Goal: Task Accomplishment & Management: Complete application form

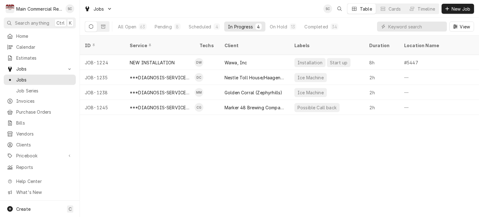
click at [248, 160] on div "ID Service Techs Client Labels Duration Location Name Date Received Status Prio…" at bounding box center [280, 126] width 400 height 181
click at [34, 141] on span "Clients" at bounding box center [44, 144] width 56 height 7
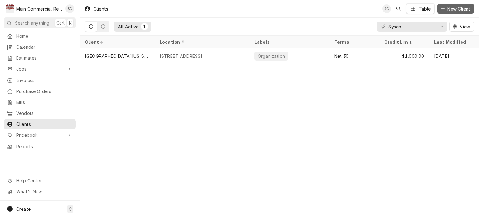
click at [450, 8] on span "New Client" at bounding box center [459, 9] width 26 height 7
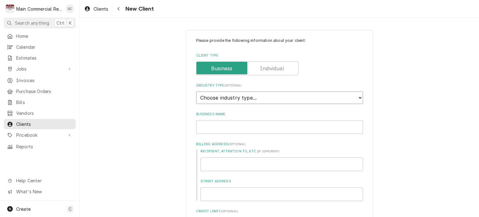
click at [240, 98] on select "Choose industry type... Residential Commercial Industrial Government" at bounding box center [279, 97] width 167 height 12
select select "2"
click at [196, 91] on select "Choose industry type... Residential Commercial Industrial Government" at bounding box center [279, 97] width 167 height 12
click at [227, 127] on input "Business Name" at bounding box center [279, 127] width 167 height 14
type textarea "x"
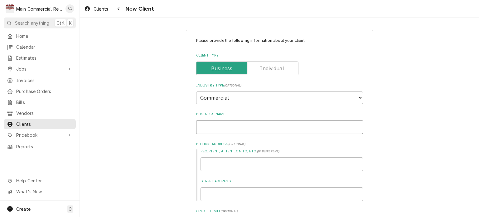
type input "C"
type textarea "x"
type input "Cu"
type textarea "x"
type input "Cul"
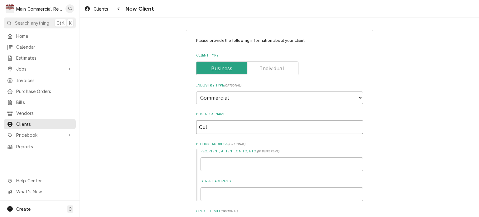
type textarea "x"
type input "Culv"
type textarea "x"
type input "Culve"
type textarea "x"
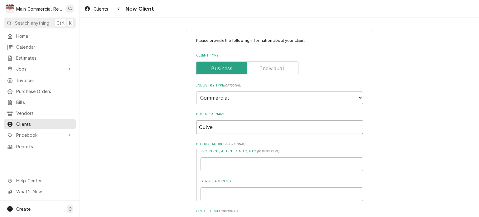
type input "Culver"
type textarea "x"
type input "Culver'"
type textarea "x"
type input "Culver's"
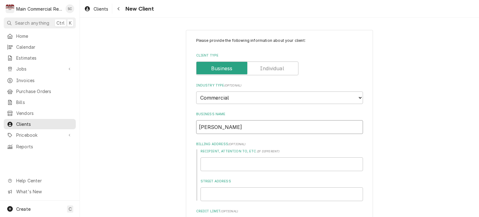
type textarea "x"
type input "Culver's"
click at [35, 70] on span "Jobs" at bounding box center [39, 69] width 47 height 7
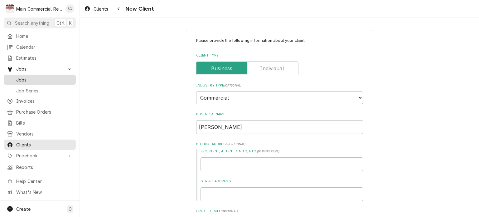
click at [34, 76] on span "Jobs" at bounding box center [44, 79] width 56 height 7
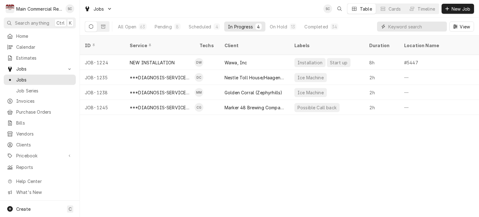
click at [398, 27] on input "Dynamic Content Wrapper" at bounding box center [417, 27] width 56 height 10
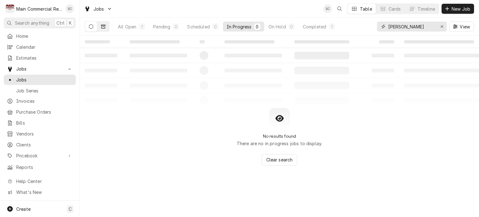
type input "Culver"
click at [101, 30] on button "Dynamic Content Wrapper" at bounding box center [103, 27] width 12 height 10
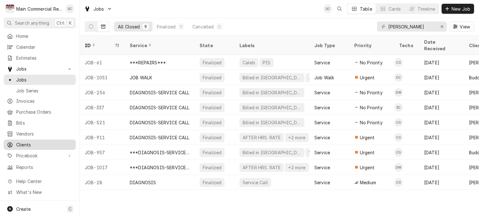
click at [24, 141] on span "Clients" at bounding box center [44, 144] width 56 height 7
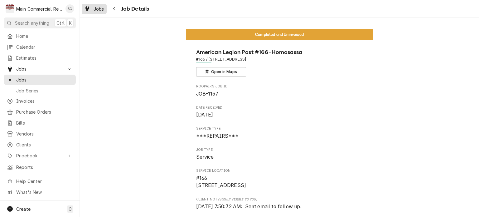
click at [96, 10] on span "Jobs" at bounding box center [99, 9] width 11 height 7
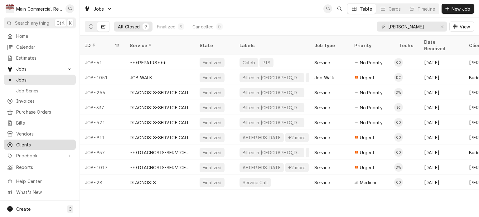
click at [30, 143] on span "Clients" at bounding box center [44, 144] width 56 height 7
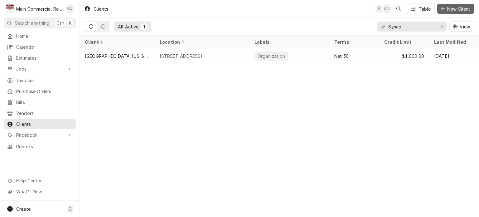
click at [453, 10] on span "New Client" at bounding box center [459, 9] width 26 height 7
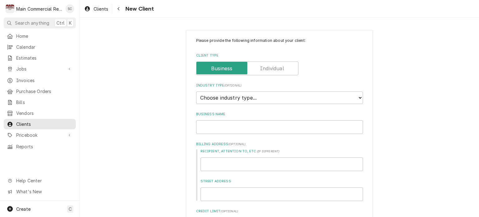
type textarea "x"
click at [251, 100] on select "Choose industry type... Residential Commercial Industrial Government" at bounding box center [279, 97] width 167 height 12
select select "2"
click at [196, 91] on select "Choose industry type... Residential Commercial Industrial Government" at bounding box center [279, 97] width 167 height 12
click at [246, 127] on input "Business Name" at bounding box center [279, 127] width 167 height 14
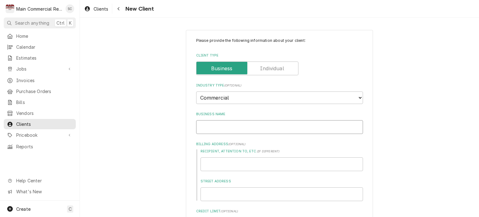
type textarea "x"
type input "C"
type textarea "x"
type input "Cu"
type textarea "x"
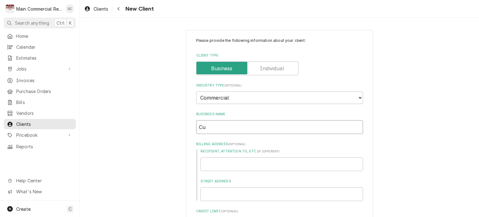
type input "Cul"
type textarea "x"
type input "Culv"
type textarea "x"
type input "Culve"
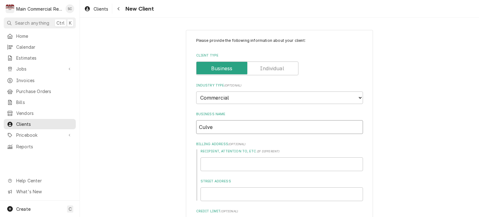
type textarea "x"
type input "[PERSON_NAME]"
type textarea "x"
type input "Culvers"
type textarea "x"
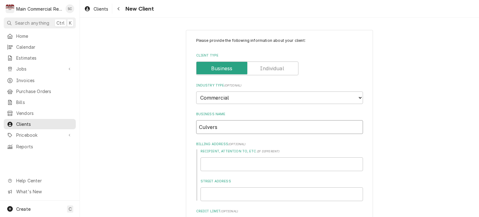
type input "Culvers"
type textarea "x"
type input "Culvers -"
type textarea "x"
type input "Culvers -"
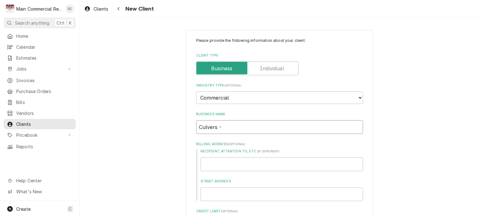
type textarea "x"
type input "Culvers - L"
type textarea "x"
type input "Culvers - Le"
type textarea "x"
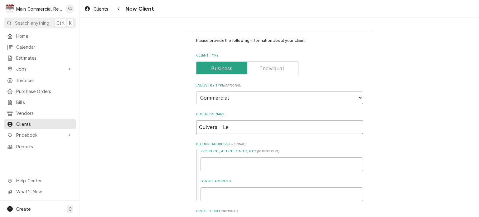
type input "Culvers - L"
type textarea "x"
type input "Culvers -"
type textarea "x"
type input "Culvers - I"
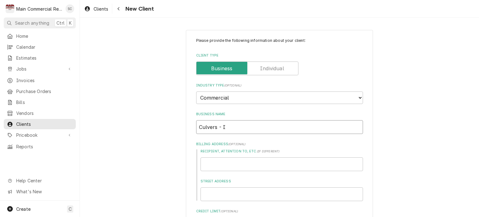
type textarea "x"
type input "Culvers - In"
type textarea "x"
type input "Culvers - Inv"
type textarea "x"
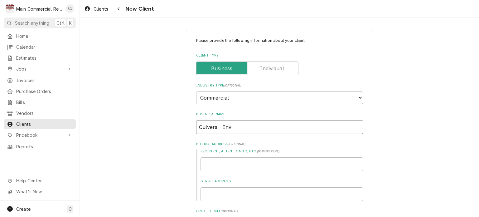
type input "Culvers - Inve"
type textarea "x"
type input "Culvers - Inver"
type textarea "x"
type input "Culvers - Invern"
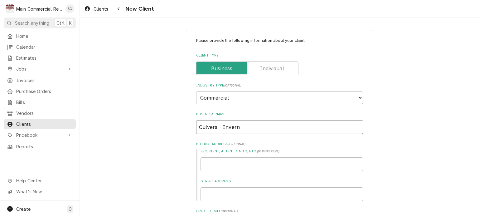
type textarea "x"
type input "Culvers - Inverne"
type textarea "x"
type input "Culvers - Invernes"
type textarea "x"
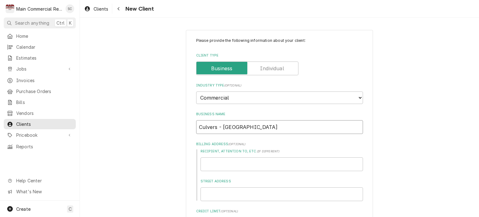
scroll to position [62, 0]
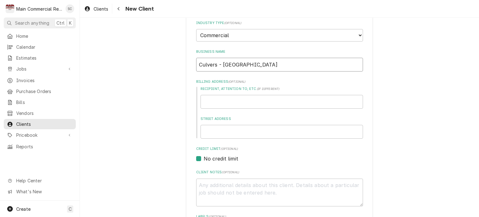
type input "Culvers - Inverness"
click at [237, 128] on input "Street Address" at bounding box center [282, 132] width 163 height 14
type textarea "x"
type input "2"
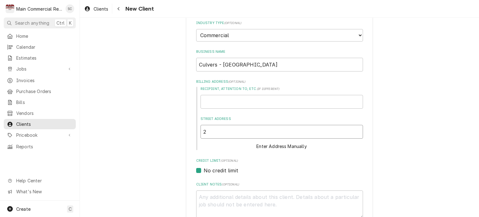
type textarea "x"
type input "26"
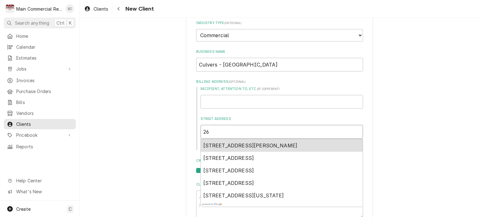
type textarea "x"
type input "265"
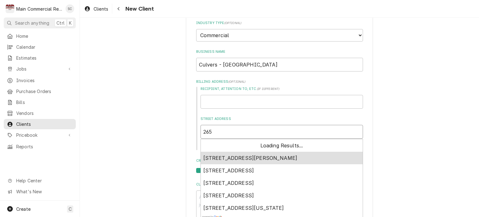
type textarea "x"
type input "2651"
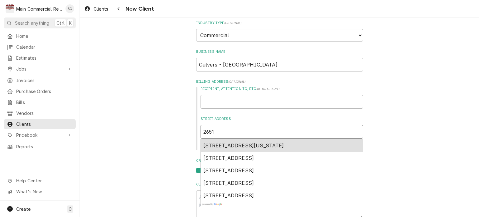
type textarea "x"
type input "2651"
type textarea "x"
type input "2651 L"
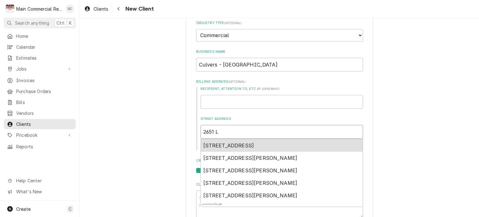
type textarea "x"
type input "2651 Lo"
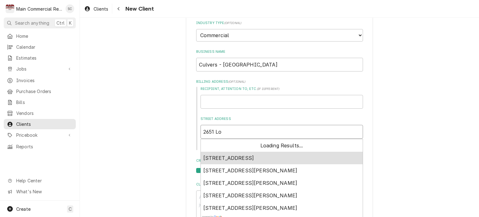
type textarea "x"
type input "2651 Lol"
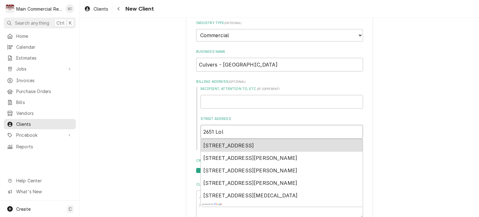
type textarea "x"
type input "2651 Lolo"
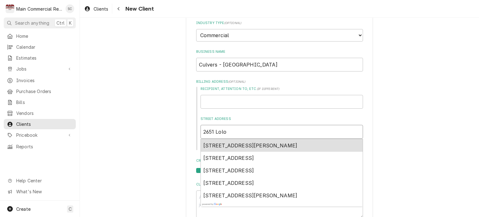
type textarea "x"
type input "2651 Lolor"
type textarea "x"
type input "2651 Loloro"
type textarea "x"
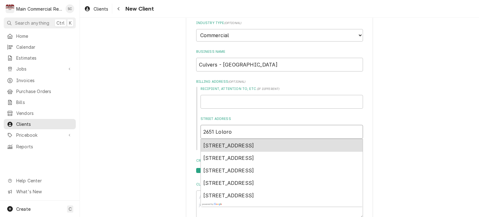
type input "2651 Loloron"
type textarea "x"
type input "2651 Lolorong"
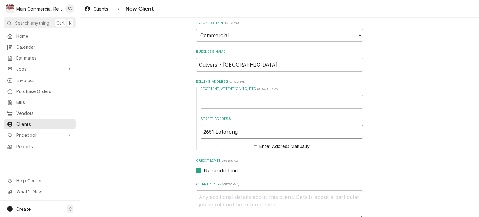
type textarea "x"
type input "2651 Loloron"
type textarea "x"
type input "2651 Loloro"
type textarea "x"
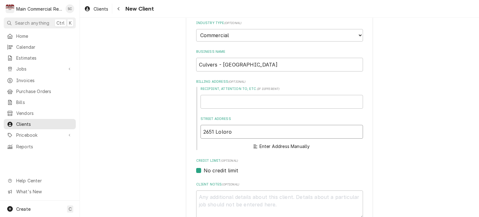
type input "2651 Lolor"
type textarea "x"
type input "2651 Lolo"
type textarea "x"
type input "2651 Lol"
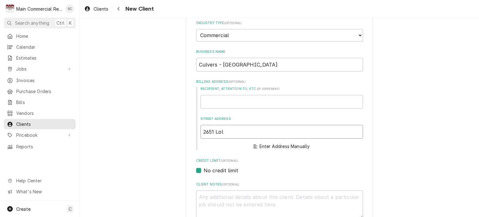
type textarea "x"
type input "2651 Lo"
type textarea "x"
type input "2651 L"
type textarea "x"
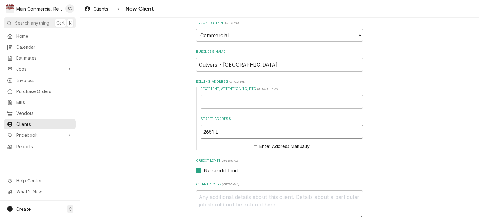
type input "2651"
type textarea "x"
type input "2651"
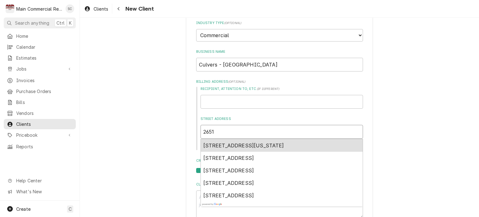
type textarea "x"
type input "2651"
type textarea "x"
type input "2651 K"
type textarea "x"
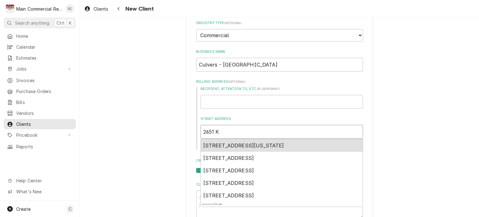
type input "2651 Ki"
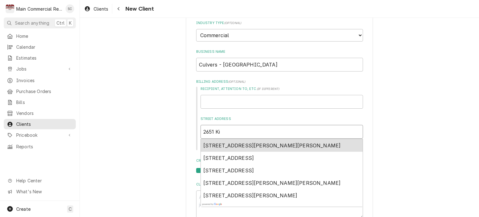
type textarea "x"
type input "2651 Kin"
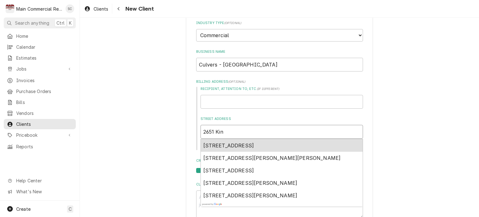
type textarea "x"
type input "2651 Ki"
type textarea "x"
type input "2651 Kik"
type textarea "x"
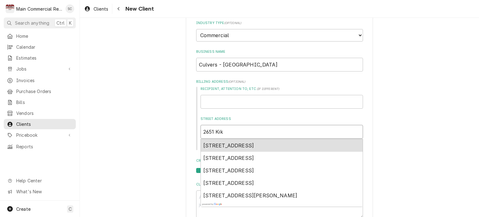
type input "2651 Kiki"
type textarea "x"
type input "2651 Kikir"
type textarea "x"
type input "2651 Kikiri"
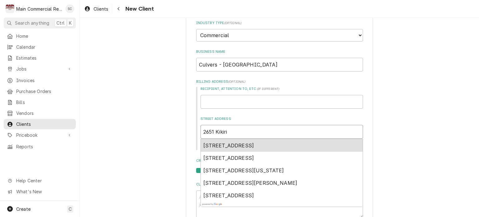
type textarea "x"
type input "2651 Kikirin"
type textarea "x"
type input "2651 Kikiring"
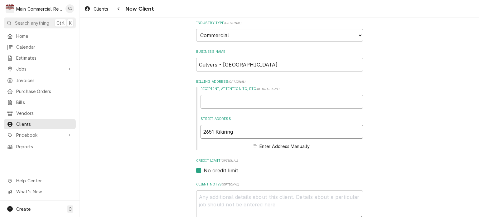
type textarea "x"
type input "2651 Kikiring"
type textarea "x"
type input "2651 Kikiring C"
type textarea "x"
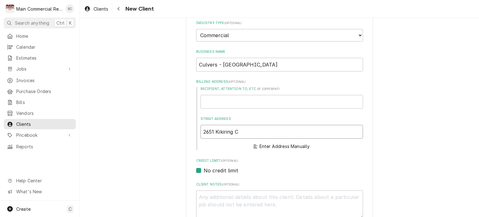
type input "2651 Kikiring Ct"
type textarea "x"
type input "2651 Kikiring Ct."
type textarea "x"
type input "2651 Kikiring Ct."
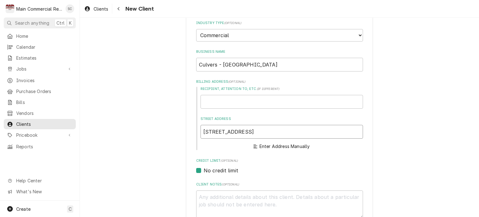
scroll to position [125, 0]
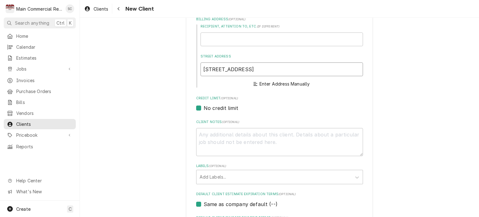
click at [256, 71] on input "2651 Kikiring Ct." at bounding box center [282, 69] width 163 height 14
type textarea "x"
type input "2651 Kikiring Ct. P"
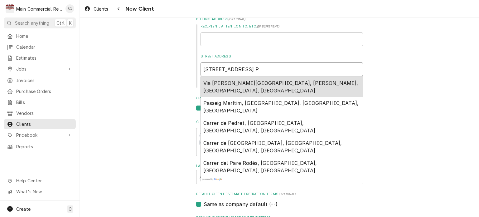
type textarea "x"
type input "2651 Kikiring Ct. Po"
type textarea "x"
type input "2651 Kikiring Ct. Por"
type textarea "x"
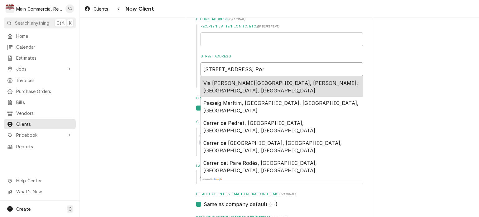
type input "2651 Kikiring Ct. Port"
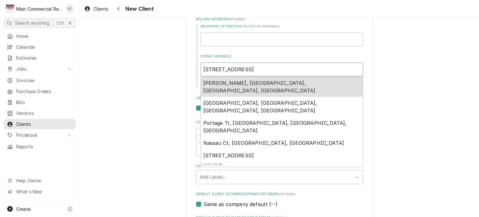
type textarea "x"
type input "2651 Kikiring Ct. Porta"
type textarea "x"
type input "2651 Kikiring Ct. Portag"
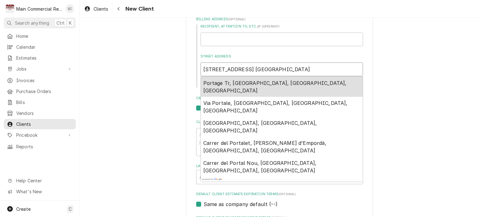
type textarea "x"
type input "2651 Kikiring Ct. Portage"
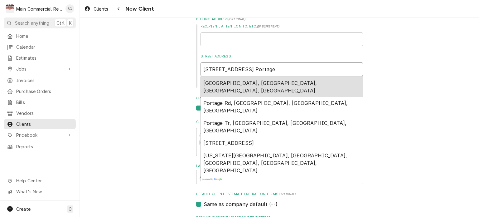
type textarea "x"
type input "2651 Kikiring Ct. Portage"
type textarea "x"
type input "2651 Kikiring Ct. Portage W"
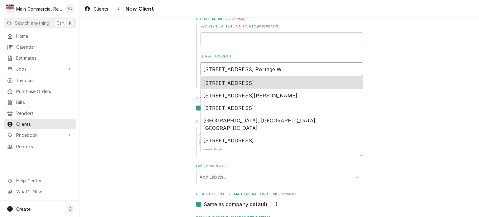
type textarea "x"
type input "2651 Kikiring Ct. Portage WI"
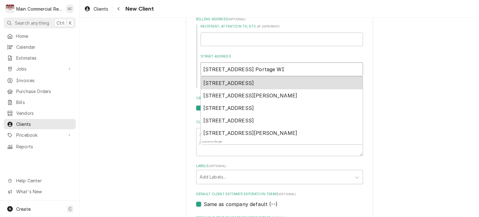
type textarea "x"
type input "2651 Kikiring Ct. Portage W"
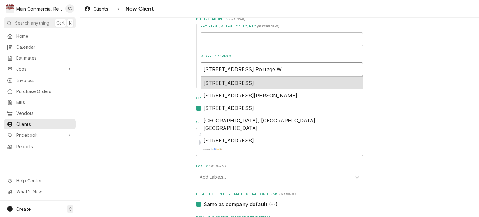
type textarea "x"
type input "2651 Kikiring Ct. Portage Wi"
type textarea "x"
type input "2651 Kikiring Ct. Portage Wis"
type textarea "x"
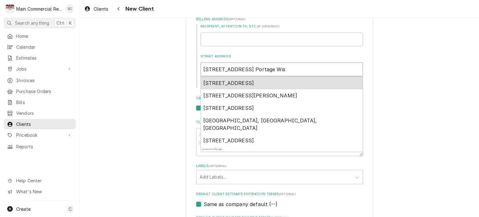
type input "2651 Kikiring Ct. Portage Wisc"
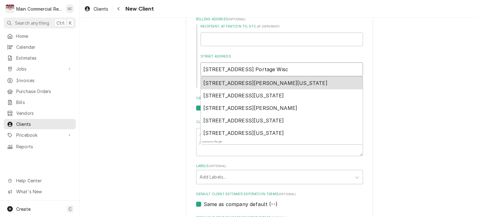
type textarea "x"
type input "2651 Kikiring Ct. Portage Wisco"
type textarea "x"
type input "2651 Kikiring Ct. Portage Wiscon"
type textarea "x"
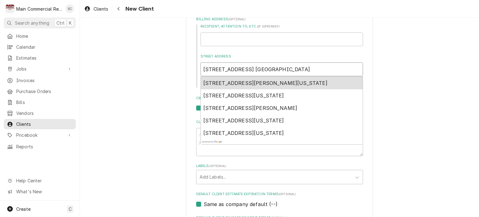
type input "2651 Kikiring Ct. Portage Wiscons"
type textarea "x"
type input "2651 Kikiring Ct. Portage Wisconsi"
type textarea "x"
type input "2651 Kikiring Ct. Portage Wisconsin"
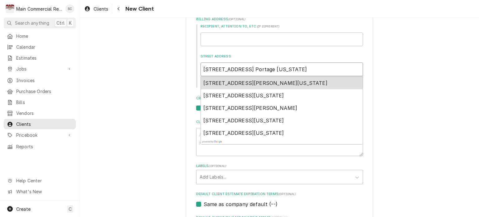
type textarea "x"
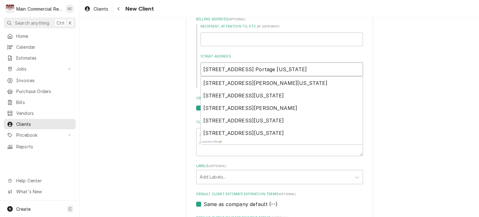
click at [262, 70] on input "2651 Kikiring Ct. Portage Wisconsin" at bounding box center [282, 69] width 163 height 14
type input "2651 Kikiring Ct. Portage Wisconsin"
click at [397, 79] on div "Please provide the following information about your client: Client Type Industr…" at bounding box center [280, 110] width 400 height 422
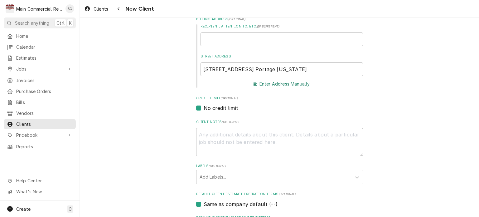
click at [294, 83] on button "Enter Address Manually" at bounding box center [282, 84] width 59 height 9
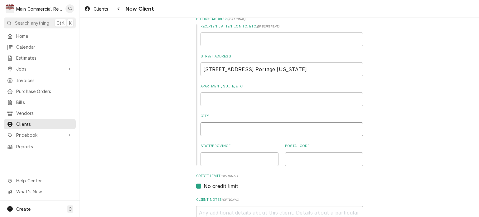
click at [258, 127] on input "City" at bounding box center [282, 129] width 163 height 14
type textarea "x"
type input "P"
type textarea "x"
type input "Po"
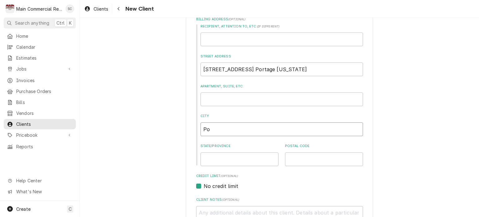
type textarea "x"
type input "Por"
type textarea "x"
type input "Port"
type textarea "x"
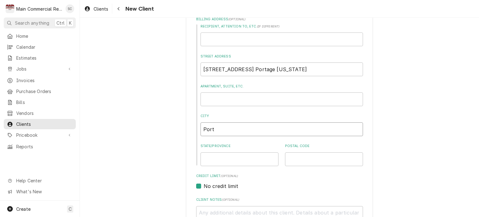
type input "Porta"
type textarea "x"
type input "Portag"
type textarea "x"
type input "Portage"
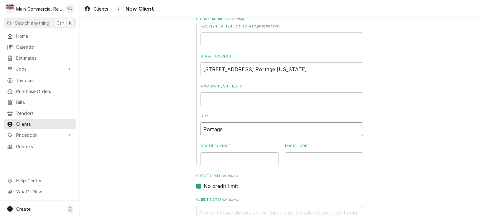
type textarea "x"
type input "Portage"
click at [260, 155] on input "State/Province" at bounding box center [240, 159] width 78 height 14
type textarea "x"
type input "W"
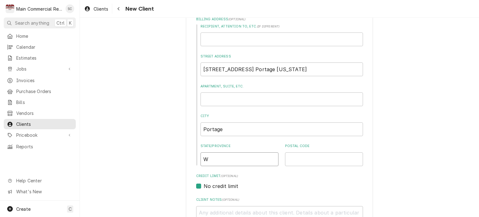
type textarea "x"
type input "WI"
click at [308, 161] on input "Postal Code" at bounding box center [324, 159] width 78 height 14
type textarea "x"
type input "5"
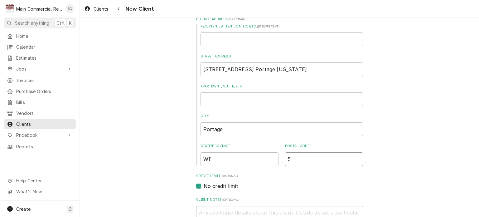
type textarea "x"
type input "53"
type textarea "x"
type input "539"
type textarea "x"
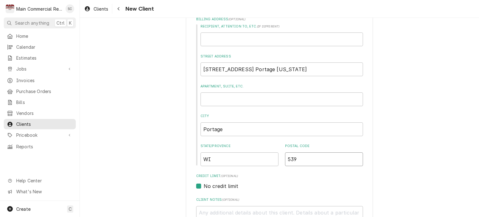
type input "5390"
type textarea "x"
type input "53901"
drag, startPoint x: 293, startPoint y: 69, endPoint x: 243, endPoint y: 70, distance: 50.6
click at [243, 70] on input "2651 Kikiring Ct. Portage Wisconsin" at bounding box center [282, 69] width 163 height 14
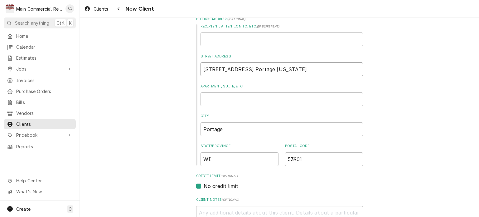
type textarea "x"
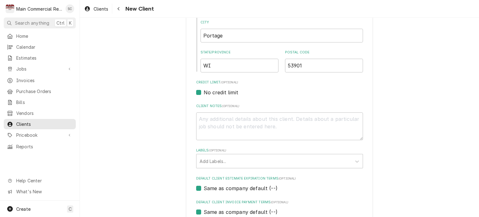
type input "2651 Kikiring Ct."
click at [253, 118] on textarea "Client Notes ( optional )" at bounding box center [279, 126] width 167 height 28
type textarea "x"
type textarea "B"
type textarea "x"
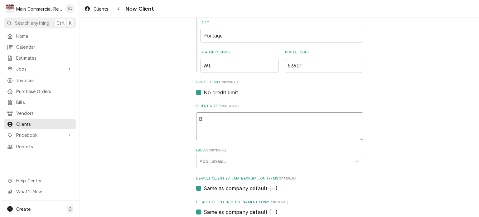
type textarea "Bi"
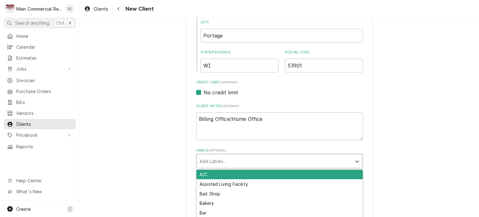
click at [245, 160] on div "Labels" at bounding box center [274, 160] width 149 height 11
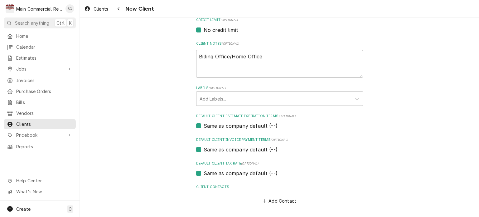
scroll to position [306, 0]
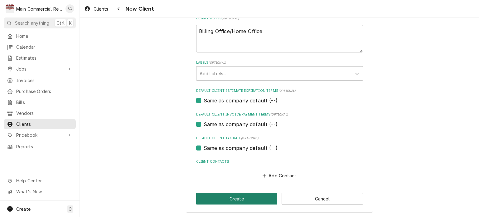
click at [251, 199] on button "Create" at bounding box center [236, 199] width 81 height 12
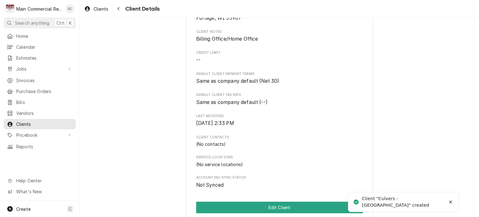
scroll to position [180, 0]
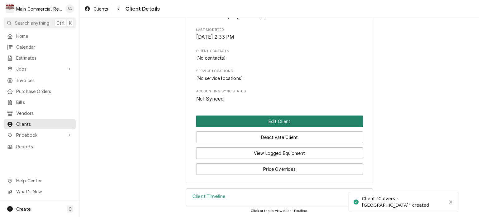
click at [270, 116] on button "Edit Client" at bounding box center [279, 121] width 167 height 12
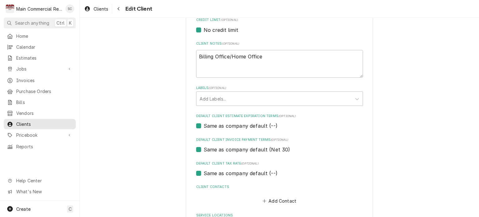
scroll to position [335, 0]
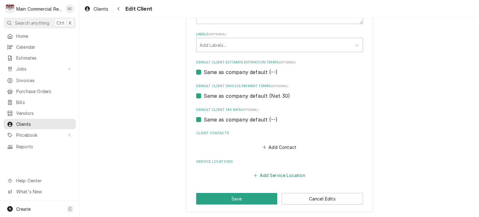
click at [285, 174] on button "Add Service Location" at bounding box center [280, 175] width 54 height 9
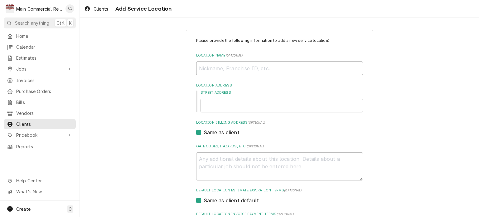
click at [254, 68] on input "Location Name ( optional )" at bounding box center [279, 68] width 167 height 14
type textarea "x"
type input "C"
type textarea "x"
type input "Cu"
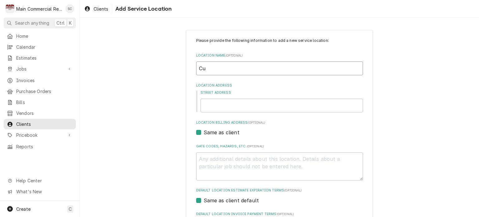
type textarea "x"
type input "Cul"
type textarea "x"
type input "Culv"
type textarea "x"
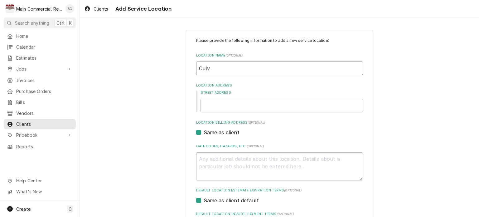
type input "Culve"
type textarea "x"
type input "[PERSON_NAME]"
type textarea "x"
type input "Culvers"
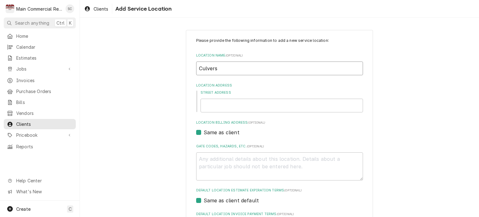
type textarea "x"
type input "Culvers"
type textarea "x"
type input "Culvers -"
type textarea "x"
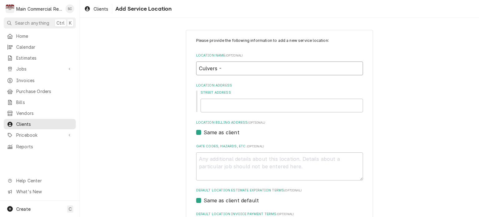
type input "Culvers -"
type textarea "x"
type input "Culvers - L"
type textarea "x"
type input "Culvers -"
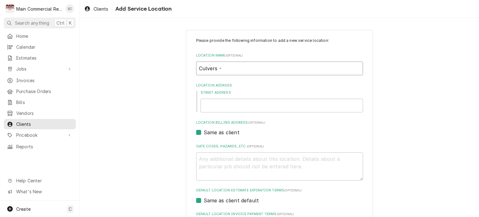
type textarea "x"
type input "Culvers - I"
type textarea "x"
type input "Culvers - In"
type textarea "x"
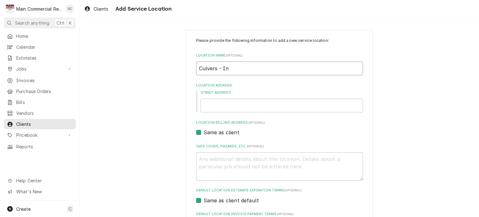
type input "Culvers - Inv"
type textarea "x"
type input "Culvers - Inve"
type textarea "x"
type input "Culvers - Inver"
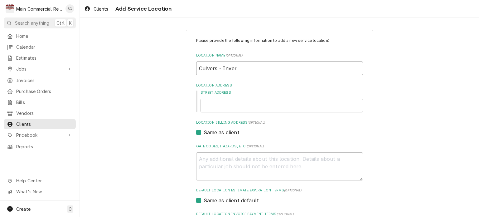
type textarea "x"
type input "Culvers - Invern"
type textarea "x"
type input "Culvers - Inverne"
type textarea "x"
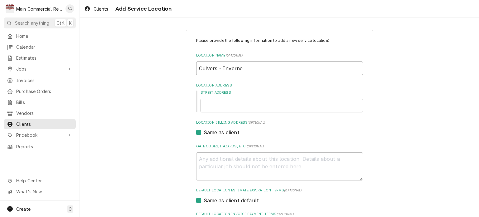
type input "Culvers - Invernes"
type textarea "x"
type input "Culvers - [GEOGRAPHIC_DATA]"
type textarea "x"
type input "Culvers - [GEOGRAPHIC_DATA]"
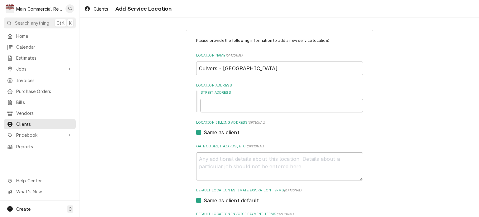
click at [256, 109] on input "Street Address" at bounding box center [282, 106] width 163 height 14
type textarea "x"
type input "1"
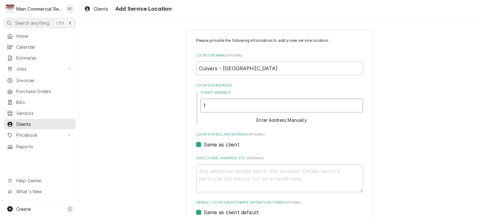
type textarea "x"
type input "17"
type textarea "x"
type input "178"
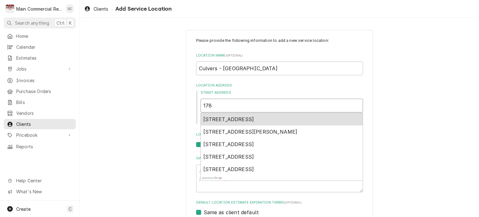
type textarea "x"
type input "1781"
type textarea "x"
type input "1781"
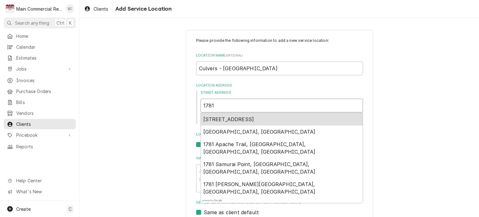
type textarea "x"
type input "1781 W"
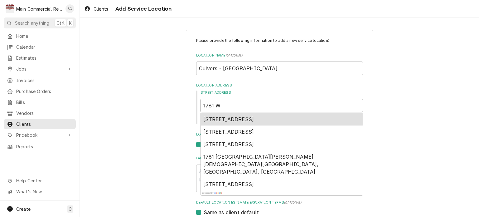
type textarea "x"
type input "1781 W."
type textarea "x"
type input "1781 W."
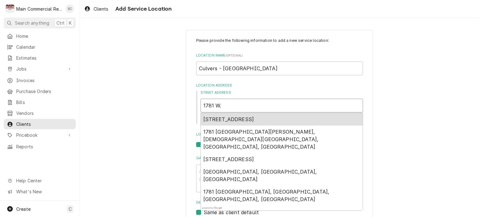
type textarea "x"
type input "1781 W. M"
type textarea "x"
type input "1781 W. Ma"
type textarea "x"
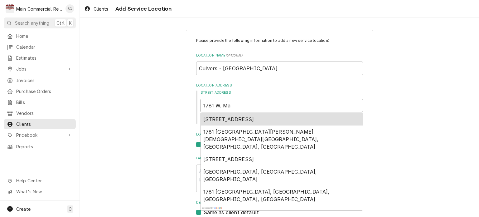
type input "1781 W. Mai"
type textarea "x"
type input "1781 W. Main"
type textarea "x"
type input "1781 W. Main"
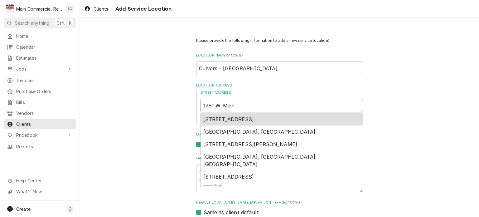
type textarea "x"
type input "1781 W. Main S"
type textarea "x"
type input "1781 W. Main St"
click at [253, 120] on span "1781 West Main Street, Inverness, FL, USA" at bounding box center [229, 119] width 51 height 6
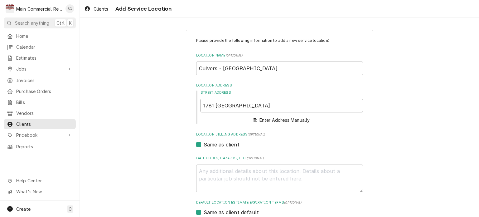
type textarea "x"
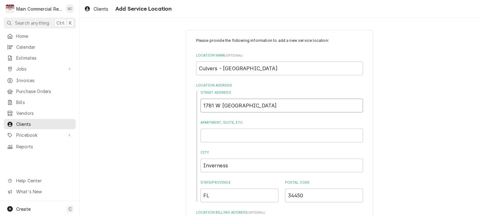
scroll to position [94, 0]
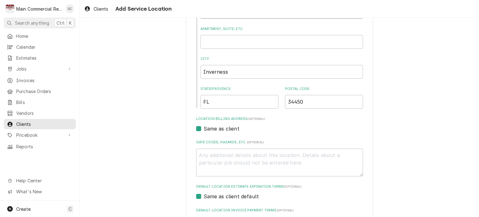
type input "1781 W Main St"
click at [267, 154] on textarea "Gate Codes, Hazards, etc. ( optional )" at bounding box center [279, 163] width 167 height 28
type textarea "x"
type textarea "D"
type textarea "x"
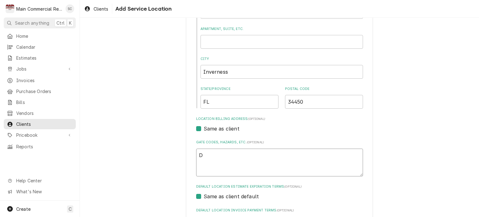
type textarea "Da"
type textarea "x"
type textarea "Dal"
type textarea "x"
type textarea "Dalt"
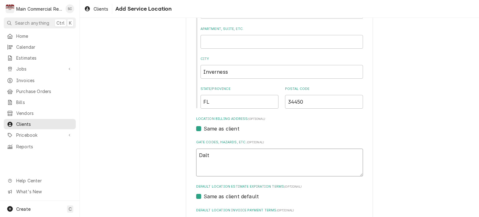
type textarea "x"
type textarea "Dalto"
type textarea "x"
type textarea "Dalton"
type textarea "x"
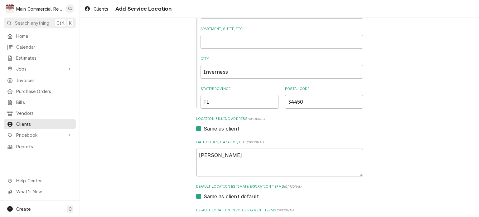
type textarea "Dalton"
type textarea "x"
type textarea "Dalton i"
type textarea "x"
type textarea "Dalton is"
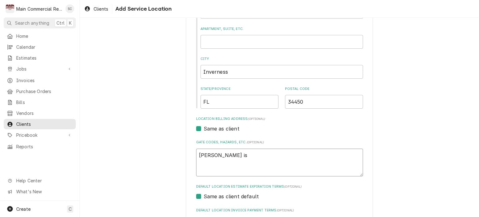
type textarea "x"
type textarea "Dalton is"
type textarea "x"
type textarea "Dalton is a"
type textarea "x"
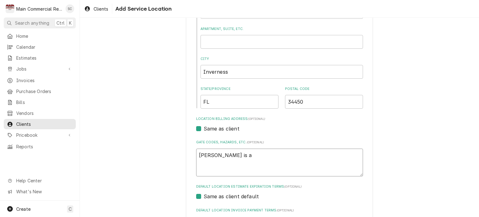
type textarea "Dalton is al"
type textarea "x"
type textarea "Dalton is als"
type textarea "x"
type textarea "Dalton is also"
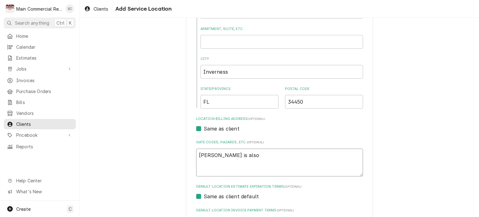
type textarea "x"
type textarea "Dalton is also"
type textarea "x"
type textarea "Dalton is also t"
type textarea "x"
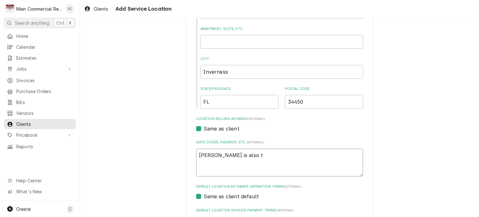
type textarea "Dalton is also th"
type textarea "x"
type textarea "Dalton is also the"
type textarea "x"
type textarea "Dalton is also the"
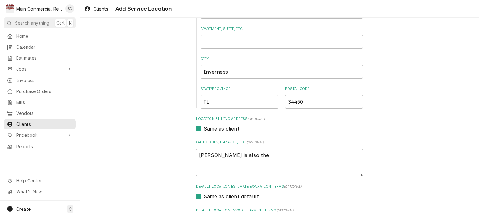
type textarea "x"
type textarea "Dalton is also the G"
type textarea "x"
type textarea "Dalton is also the GM"
type textarea "x"
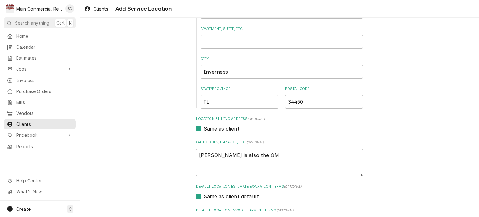
type textarea "Dalton is also the GM"
type textarea "x"
type textarea "Dalton is also the GM fo"
type textarea "x"
type textarea "Dalton is also the GM for"
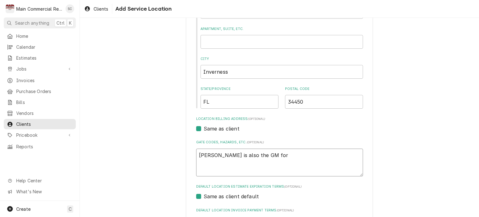
type textarea "x"
type textarea "Dalton is also the GM for"
type textarea "x"
type textarea "Dalton is also the GM for t"
type textarea "x"
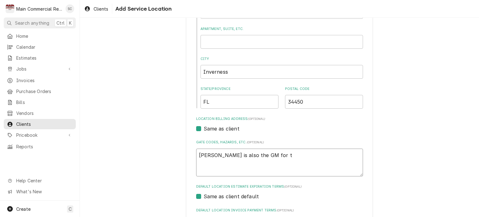
type textarea "Dalton is also the GM for th"
type textarea "x"
type textarea "Dalton is also the GM for the"
type textarea "x"
type textarea "Dalton is also the GM for the"
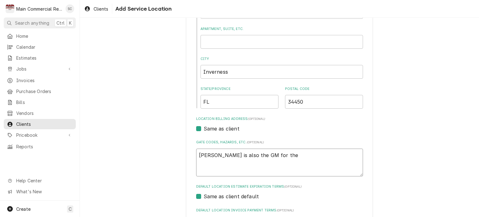
type textarea "x"
type textarea "Dalton is also the GM for the B"
type textarea "x"
type textarea "Dalton is also the GM for the Br"
type textarea "x"
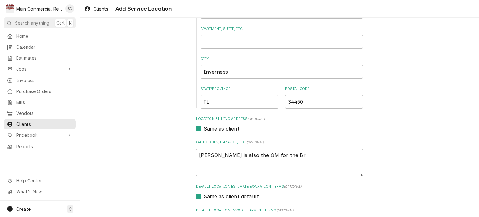
type textarea "Dalton is also the GM for the Bro"
type textarea "x"
type textarea "Dalton is also the GM for the Broo"
type textarea "x"
type textarea "Dalton is also the GM for the Brook"
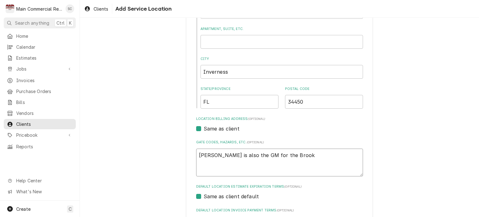
type textarea "x"
type textarea "Dalton is also the GM for the Brooks"
type textarea "x"
type textarea "Dalton is also the GM for the Brooksv"
type textarea "x"
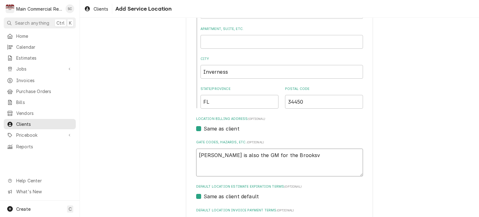
type textarea "Dalton is also the GM for the Brooksvi"
type textarea "x"
type textarea "Dalton is also the GM for the Brooksvil"
type textarea "x"
type textarea "Dalton is also the GM for the Brooksvill"
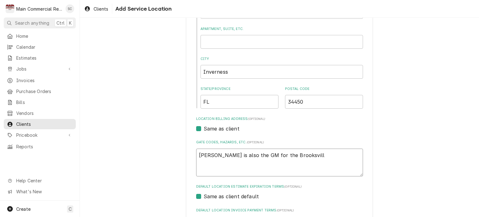
type textarea "x"
type textarea "Dalton is also the GM for the Brooksville"
type textarea "x"
type textarea "Dalton is also the GM for the Brooksville"
type textarea "x"
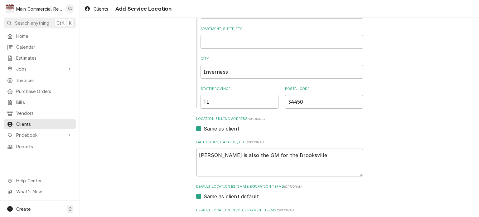
type textarea "Dalton is also the GM for the Brooksville l"
type textarea "x"
type textarea "Dalton is also the GM for the Brooksville lo"
type textarea "x"
type textarea "Dalton is also the GM for the Brooksville loc"
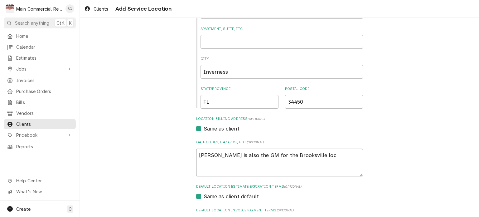
type textarea "x"
type textarea "Dalton is also the GM for the Brooksville loca"
type textarea "x"
type textarea "Dalton is also the GM for the Brooksville locat"
type textarea "x"
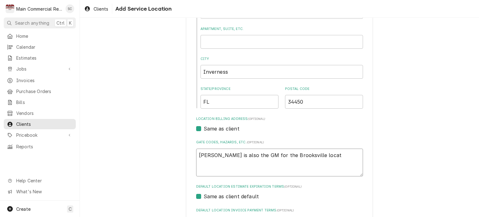
type textarea "Dalton is also the GM for the Brooksville locati"
type textarea "x"
type textarea "Dalton is also the GM for the Brooksville locatio"
type textarea "x"
type textarea "Dalton is also the GM for the Brooksville location"
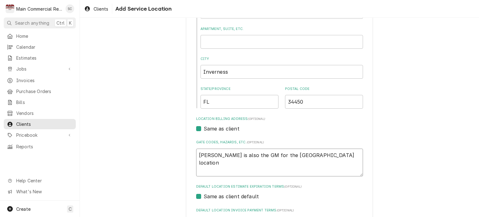
type textarea "x"
type textarea "Dalton is also the GM for the Brooksville location."
type textarea "x"
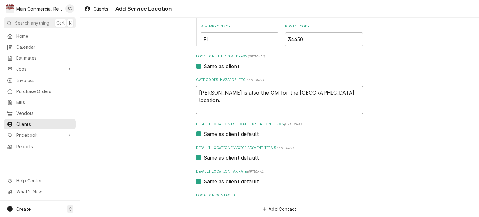
scroll to position [190, 0]
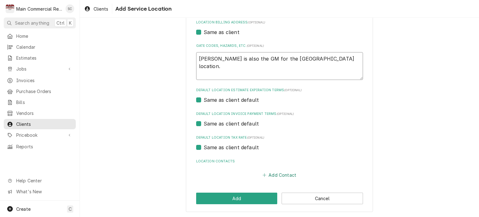
type textarea "Dalton is also the GM for the Brooksville location."
click at [283, 173] on button "Add Contact" at bounding box center [280, 175] width 36 height 9
type textarea "x"
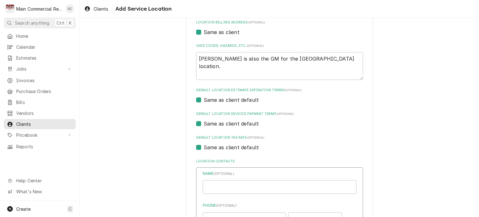
scroll to position [284, 0]
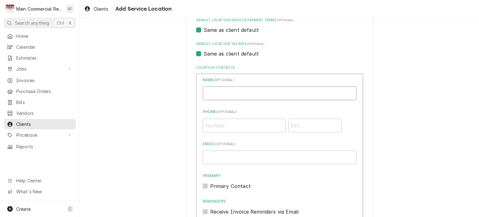
click at [233, 92] on input "Location Name ( optional )" at bounding box center [280, 93] width 154 height 14
type input "Dalton Fitzgerald"
click at [228, 127] on input "Phone ( optional )" at bounding box center [244, 126] width 83 height 14
type input "(352) 777-9295"
click at [238, 158] on input "Email ( optional )" at bounding box center [280, 157] width 154 height 14
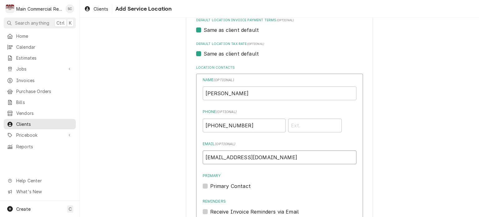
scroll to position [346, 0]
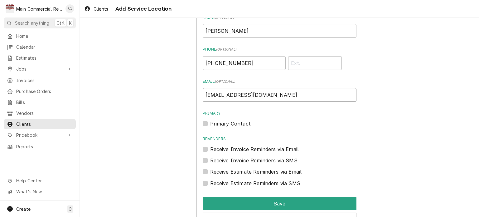
type input "gminverness@bleedblue.net"
click at [210, 125] on label "Primary Contact" at bounding box center [230, 123] width 41 height 7
click at [210, 125] on input "Primary" at bounding box center [287, 127] width 154 height 14
checkbox input "true"
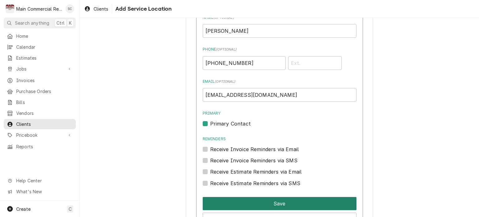
click at [292, 204] on button "Save" at bounding box center [280, 203] width 154 height 13
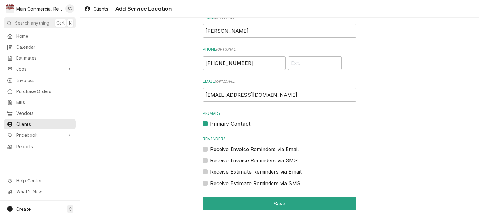
scroll to position [301, 0]
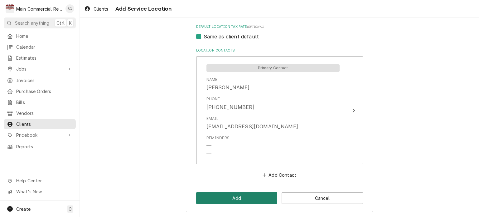
click at [259, 197] on button "Add" at bounding box center [236, 198] width 81 height 12
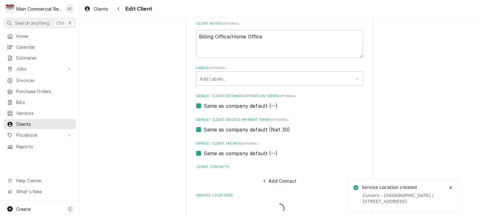
scroll to position [335, 0]
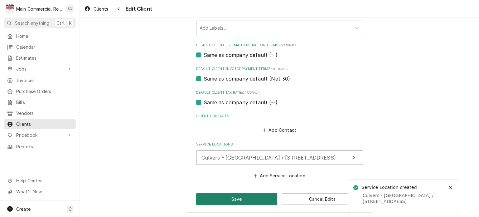
click at [246, 197] on button "Save" at bounding box center [236, 199] width 81 height 12
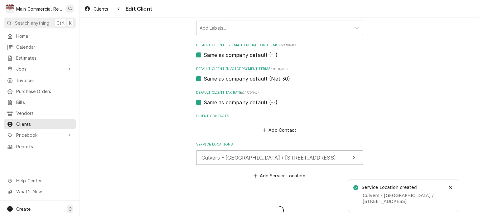
type textarea "x"
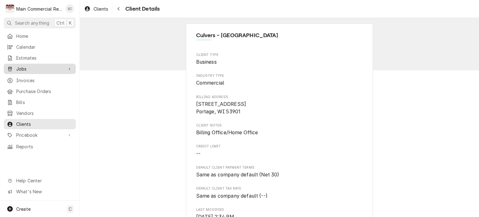
click at [24, 66] on span "Jobs" at bounding box center [39, 69] width 47 height 7
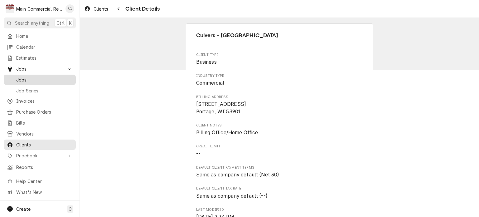
click at [29, 78] on span "Jobs" at bounding box center [44, 79] width 56 height 7
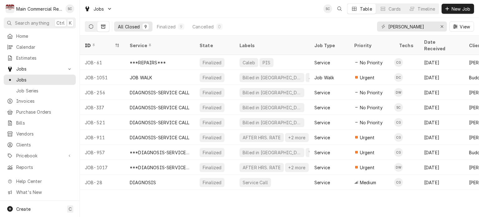
click at [89, 26] on icon "Dynamic Content Wrapper" at bounding box center [91, 26] width 4 height 4
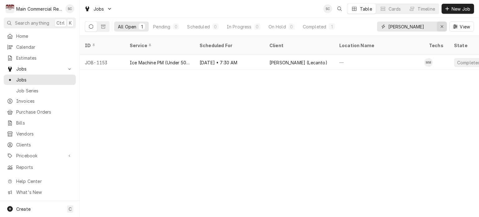
click at [442, 28] on icon "Erase input" at bounding box center [442, 26] width 3 height 4
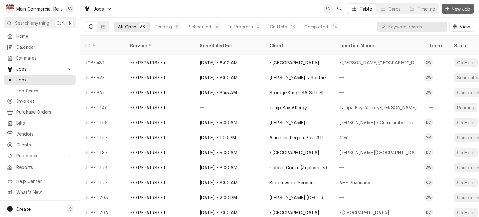
click at [454, 10] on span "New Job" at bounding box center [461, 9] width 21 height 7
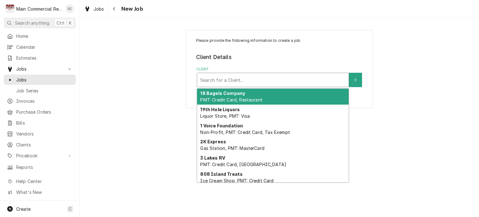
click at [251, 82] on div "Client" at bounding box center [272, 79] width 145 height 11
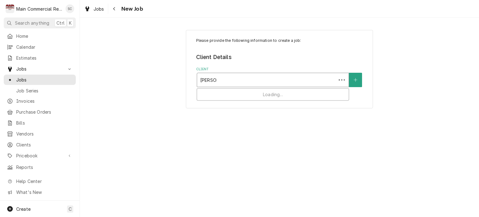
type input "[PERSON_NAME]"
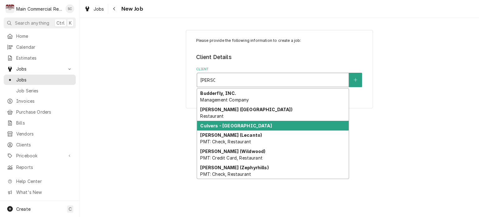
click at [241, 123] on strong "Culvers - [GEOGRAPHIC_DATA]" at bounding box center [235, 125] width 71 height 5
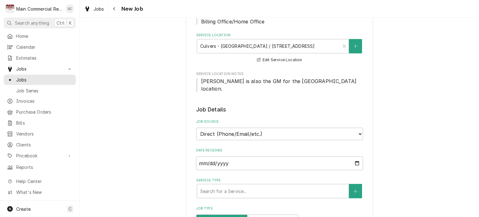
scroll to position [187, 0]
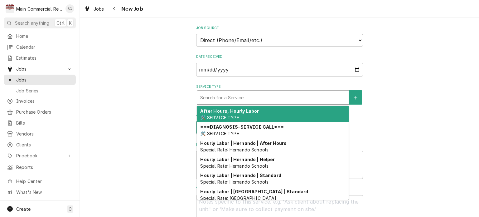
click at [252, 93] on div "Service Type" at bounding box center [272, 97] width 145 height 11
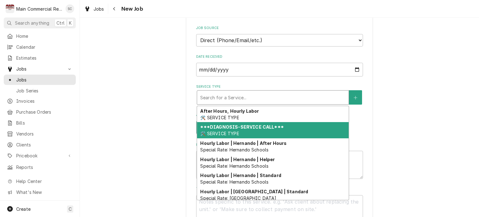
click at [242, 124] on strong "***DIAGNOSIS-SERVICE CALL***" at bounding box center [241, 126] width 83 height 5
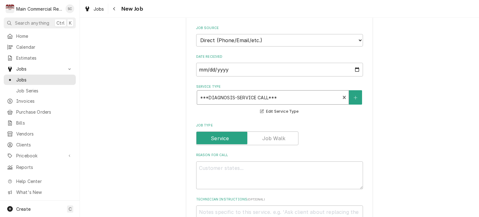
scroll to position [250, 0]
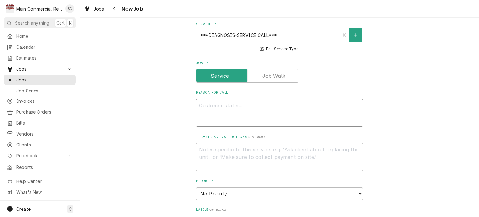
click at [244, 99] on textarea "Reason For Call" at bounding box center [279, 113] width 167 height 28
type textarea "x"
type textarea "I"
type textarea "x"
type textarea "Ic"
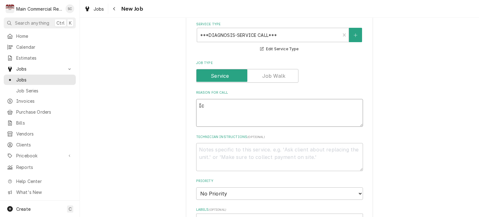
type textarea "x"
type textarea "Ice"
type textarea "x"
type textarea "Ice"
type textarea "x"
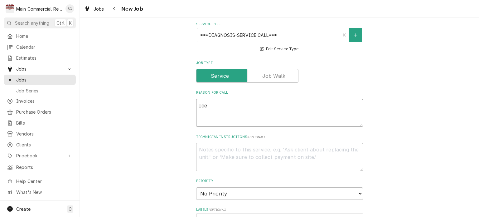
type textarea "Ice M"
type textarea "x"
type textarea "Ice Ma"
type textarea "x"
type textarea "Ice Mac"
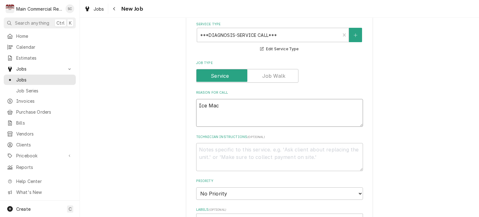
type textarea "x"
type textarea "Ice Mach"
type textarea "x"
type textarea "Ice Machi"
type textarea "x"
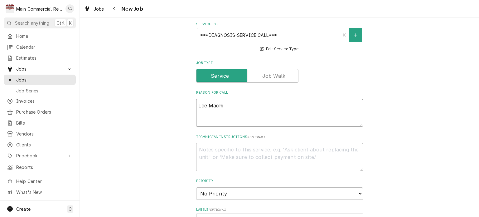
type textarea "Ice Machin"
type textarea "x"
type textarea "Ice Machine"
type textarea "x"
type textarea "Ice Machine"
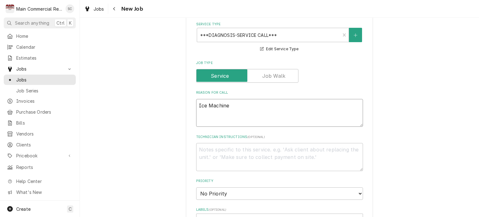
type textarea "x"
type textarea "Ice Machine i"
type textarea "x"
type textarea "Ice Machine is"
type textarea "x"
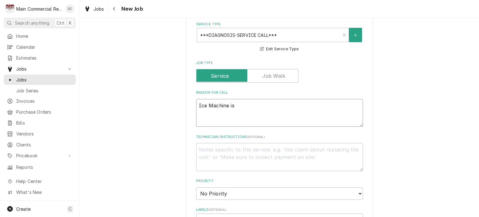
type textarea "Ice Machine is"
type textarea "x"
type textarea "Ice Machine is f"
type textarea "x"
type textarea "Ice Machine is fr"
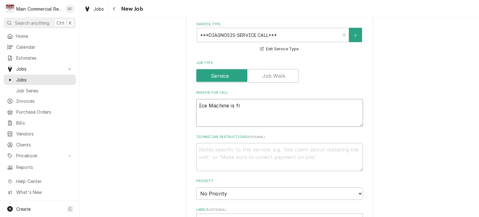
type textarea "x"
type textarea "Ice Machine is fre"
type textarea "x"
type textarea "Ice Machine is free"
type textarea "x"
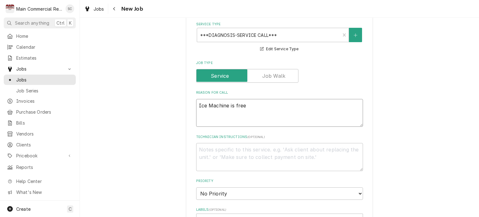
type textarea "Ice Machine is freez"
type textarea "x"
type textarea "Ice Machine is freezi"
type textarea "x"
type textarea "Ice Machine is freezin"
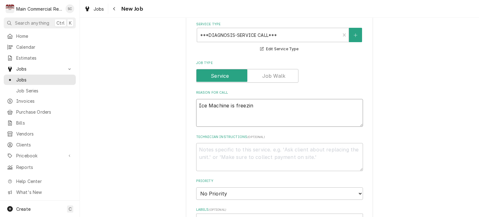
type textarea "x"
type textarea "Ice Machine is freezing"
type textarea "x"
type textarea "Ice Machine is freezing"
type textarea "x"
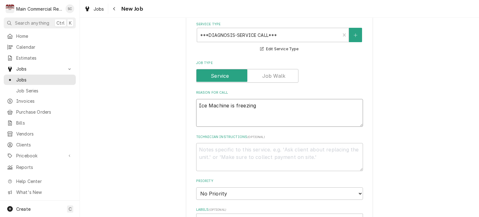
type textarea "Ice Machine is freezing u"
type textarea "x"
type textarea "Ice Machine is freezing up"
type textarea "x"
type textarea "Ice Machine is freezing up."
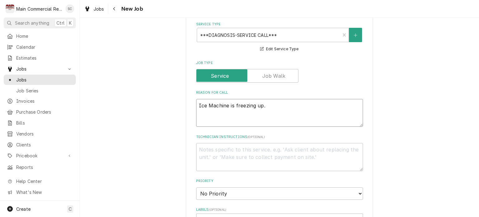
type textarea "x"
type textarea "Ice Machine is freezing up."
type textarea "x"
type textarea "Ice Machine is freezing up. P"
type textarea "x"
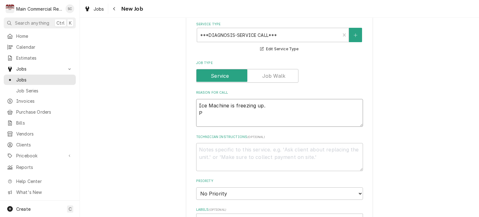
type textarea "Ice Machine is freezing up. Pe"
type textarea "x"
type textarea "Ice Machine is freezing up. Per"
type textarea "x"
type textarea "Ice Machine is freezing up. Per"
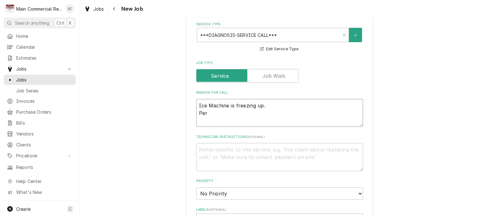
type textarea "x"
type textarea "Ice Machine is freezing up. Per D"
type textarea "x"
type textarea "Ice Machine is freezing up. Per Da"
type textarea "x"
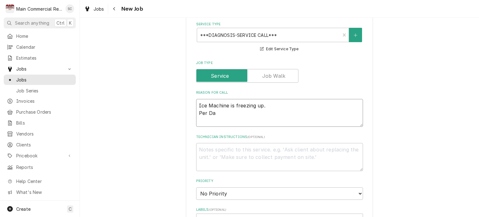
type textarea "Ice Machine is freezing up. Per Dal"
type textarea "x"
type textarea "Ice Machine is freezing up. Per Dalt"
type textarea "x"
type textarea "Ice Machine is freezing up. Per Dalto"
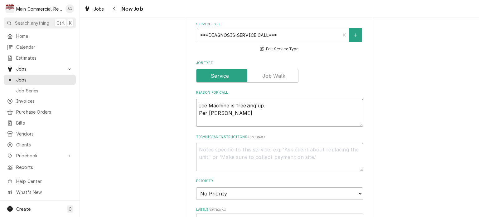
type textarea "x"
type textarea "Ice Machine is freezing up. Per Dalton"
type textarea "x"
type textarea "Ice Machine is freezing up. Per Dalton"
type textarea "x"
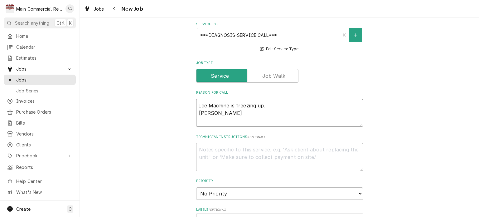
type textarea "Ice Machine is freezing up. Per Dalton ("
type textarea "x"
type textarea "Ice Machine is freezing up. Per Dalton (a"
type textarea "x"
type textarea "Ice Machine is freezing up. Per Dalton (ap"
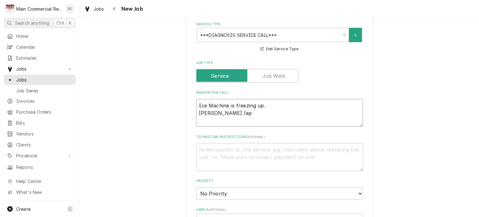
type textarea "x"
type textarea "Ice Machine is freezing up. Per Dalton (app"
type textarea "x"
type textarea "Ice Machine is freezing up. Per Dalton (appr"
type textarea "x"
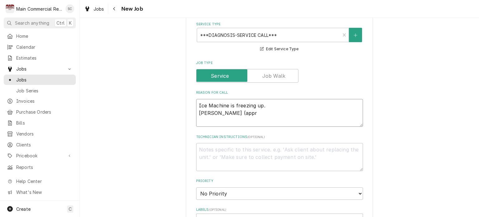
type textarea "Ice Machine is freezing up. Per Dalton (appro"
type textarea "x"
type textarea "Ice Machine is freezing up. Per Dalton (approv"
type textarea "x"
type textarea "Ice Machine is freezing up. Per Dalton (approvi"
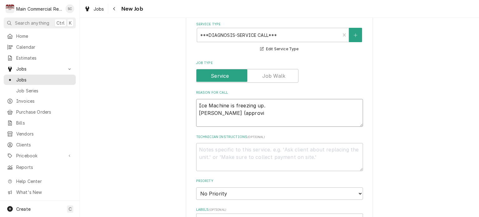
type textarea "x"
type textarea "Ice Machine is freezing up. Per Dalton (approvin"
type textarea "x"
type textarea "Ice Machine is freezing up. Per Dalton (approving"
type textarea "x"
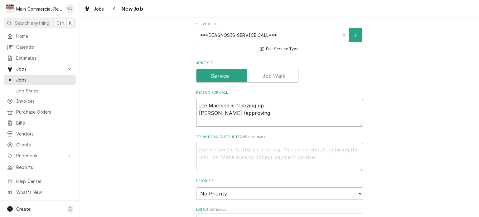
type textarea "Ice Machine is freezing up. Per Dalton (approving"
type textarea "x"
type textarea "Ice Machine is freezing up. Per Dalton (approving O"
type textarea "x"
type textarea "Ice Machine is freezing up. Per Dalton (approving OT"
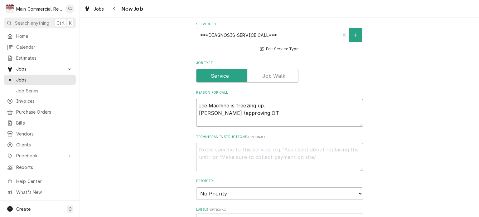
type textarea "x"
type textarea "Ice Machine is freezing up. Per Dalton (approving OT"
type textarea "x"
type textarea "Ice Machine is freezing up. Per Dalton (approving OT f"
type textarea "x"
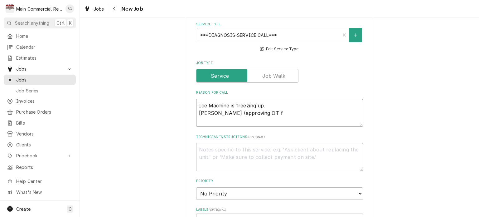
type textarea "Ice Machine is freezing up. Per Dalton (approving OT fo"
type textarea "x"
type textarea "Ice Machine is freezing up. Per Dalton (approving OT for"
type textarea "x"
type textarea "Ice Machine is freezing up. Per Dalton (approving OT for"
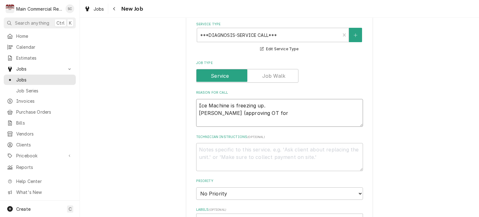
type textarea "x"
type textarea "Ice Machine is freezing up. Per Dalton (approving OT for S"
type textarea "x"
type textarea "Ice Machine is freezing up. Per Dalton (approving OT for Sa"
type textarea "x"
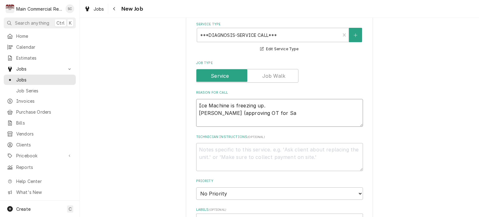
type textarea "Ice Machine is freezing up. Per Dalton (approving OT for Sat"
type textarea "x"
type textarea "Ice Machine is freezing up. Per Dalton (approving OT for Satu"
type textarea "x"
type textarea "Ice Machine is freezing up. Per Dalton (approving OT for Satur"
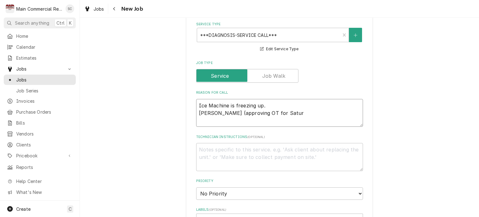
type textarea "x"
type textarea "Ice Machine is freezing up. Per Dalton (approving OT for Saturd"
type textarea "x"
type textarea "Ice Machine is freezing up. Per Dalton (approving OT for Saturda"
type textarea "x"
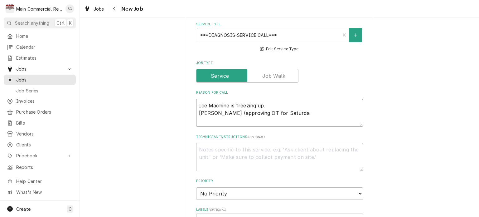
type textarea "Ice Machine is freezing up. Per Dalton (approving OT for Saturday"
type textarea "x"
type textarea "Ice Machine is freezing up. Per Dalton (approving OT for Saturday"
type textarea "x"
type textarea "Ice Machine is freezing up. Per Dalton (approving OT for Saturday m"
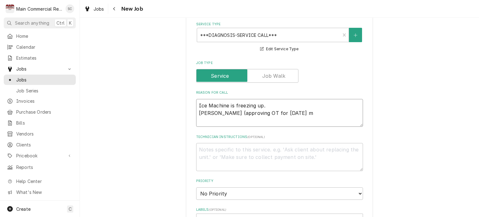
type textarea "x"
type textarea "Ice Machine is freezing up. Per Dalton (approving OT for Saturday mo"
type textarea "x"
type textarea "Ice Machine is freezing up. Per Dalton (approving OT for Saturday mor"
type textarea "x"
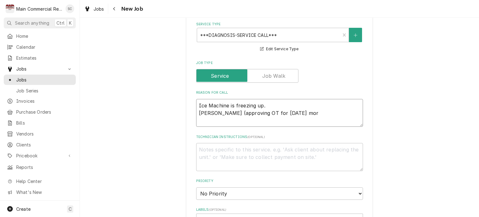
type textarea "Ice Machine is freezing up. Per Dalton (approving OT for Saturday morn"
type textarea "x"
type textarea "Ice Machine is freezing up. Per Dalton (approving OT for Saturday morni"
type textarea "x"
type textarea "Ice Machine is freezing up. Per Dalton (approving OT for Saturday mornin"
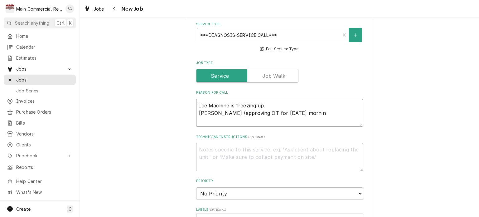
type textarea "x"
type textarea "Ice Machine is freezing up. Per Dalton (approving OT for Saturday morning"
type textarea "x"
type textarea "Ice Machine is freezing up. Per Dalton (approving OT for Saturday morning)"
type textarea "x"
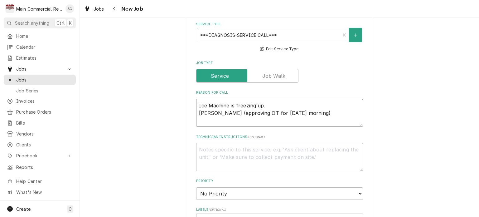
type textarea "Ice Machine is freezing up. Per Dalton (approving OT for Saturday morning)"
type textarea "x"
type textarea "Ice Machine is freezing up. Per Dalton (approving OT for Saturday morning) 3"
type textarea "x"
type textarea "Ice Machine is freezing up. Per Dalton (approving OT for Saturday morning) 35"
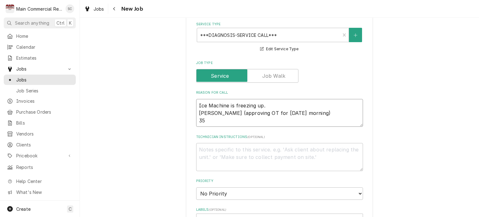
type textarea "x"
type textarea "Ice Machine is freezing up. Per Dalton (approving OT for Saturday morning) 352"
type textarea "x"
type textarea "Ice Machine is freezing up. Per Dalton (approving OT for Saturday morning) 352-"
type textarea "x"
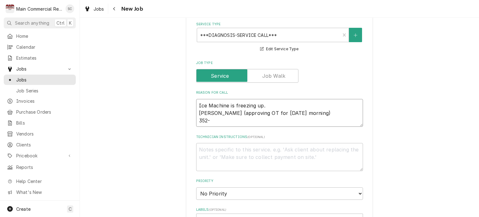
type textarea "Ice Machine is freezing up. Per Dalton (approving OT for Saturday morning) 352-7"
type textarea "x"
type textarea "Ice Machine is freezing up. Per Dalton (approving OT for Saturday morning) 352-…"
type textarea "x"
type textarea "Ice Machine is freezing up. Per Dalton (approving OT for Saturday morning) 352-…"
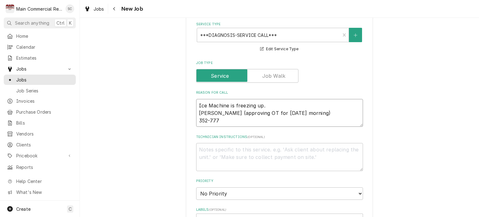
type textarea "x"
type textarea "Ice Machine is freezing up. Per Dalton (approving OT for Saturday morning) 352-…"
type textarea "x"
type textarea "Ice Machine is freezing up. Per Dalton (approving OT for Saturday morning) 352-…"
type textarea "x"
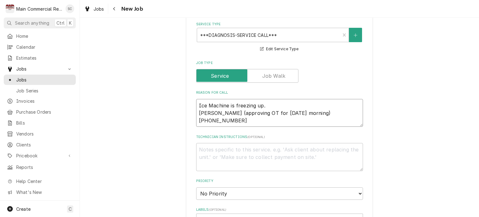
type textarea "Ice Machine is freezing up. Per Dalton (approving OT for Saturday morning) 352-…"
type textarea "x"
type textarea "Ice Machine is freezing up. Per Dalton (approving OT for Saturday morning) 352-…"
type textarea "x"
type textarea "Ice Machine is freezing up. Per Dalton (approving OT for Saturday morning) 352-…"
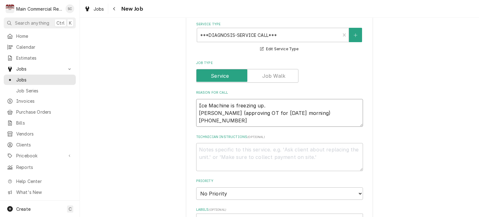
type textarea "x"
type textarea "Ice Machine is freezing up. Per Dalton (approving OT for Saturday morning) 352-…"
click at [247, 143] on textarea "Technician Instructions ( optional )" at bounding box center [279, 157] width 167 height 28
type textarea "x"
type textarea "I"
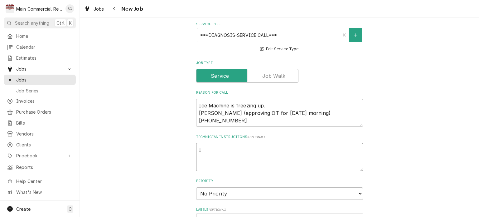
type textarea "x"
type textarea "I"
type textarea "x"
type textarea "I d"
type textarea "x"
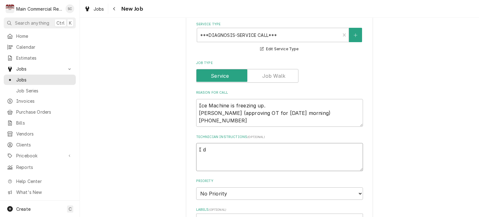
type textarea "I do"
type textarea "x"
type textarea "I do"
type textarea "x"
type textarea "I do n"
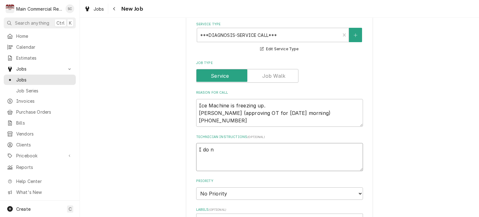
type textarea "x"
type textarea "I do not"
type textarea "x"
type textarea "I do not"
type textarea "x"
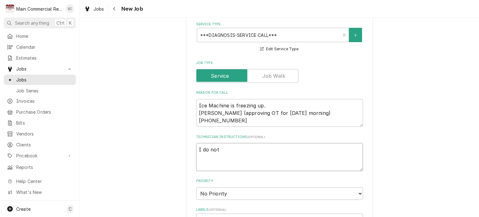
type textarea "I do not b"
type textarea "x"
type textarea "I do not be"
type textarea "x"
type textarea "I do not bel"
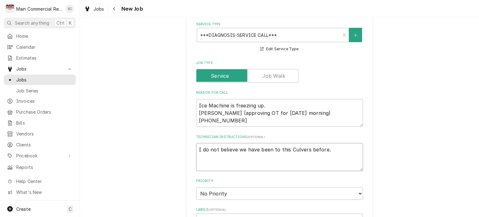
click at [196, 143] on textarea "I do not believe we have been to this Culvers before." at bounding box center [279, 157] width 167 height 28
click at [196, 149] on textarea "I do not believe we have been to this Culvers before." at bounding box center [279, 157] width 167 height 28
click at [196, 99] on textarea "Ice Machine is freezing up. Per Dalton (approving OT for Saturday morning) 352-…" at bounding box center [279, 113] width 167 height 28
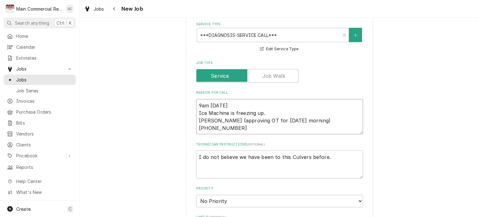
scroll to position [375, 0]
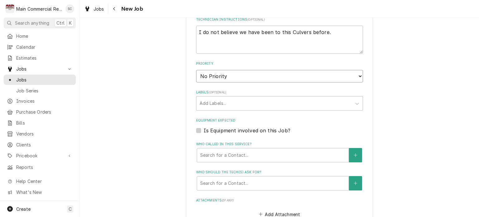
click at [231, 70] on select "No Priority Urgent High Medium Low" at bounding box center [279, 76] width 167 height 12
click at [196, 70] on select "No Priority Urgent High Medium Low" at bounding box center [279, 76] width 167 height 12
click at [232, 98] on div "Labels" at bounding box center [274, 103] width 149 height 11
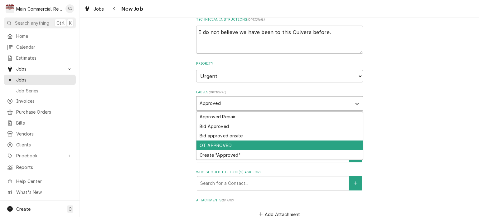
click at [219, 140] on div "OT APPROVED" at bounding box center [280, 145] width 166 height 10
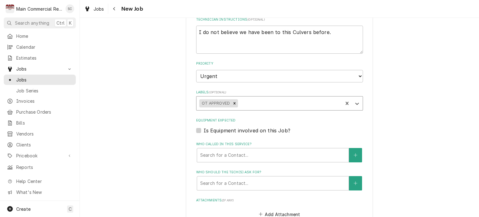
scroll to position [437, 0]
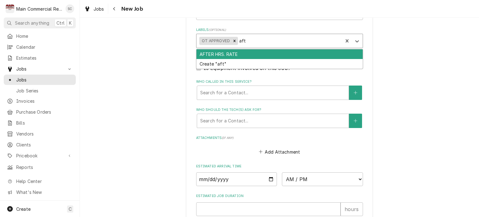
click at [232, 49] on div "AFTER HRS. RATE" at bounding box center [280, 54] width 166 height 10
click at [297, 49] on div "Ice Machine" at bounding box center [280, 54] width 166 height 10
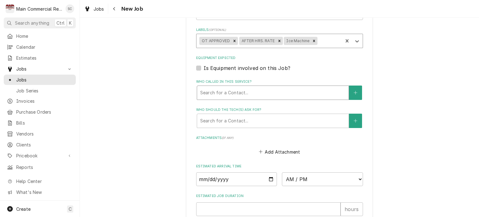
click at [262, 87] on div "Who called in this service?" at bounding box center [272, 92] width 145 height 11
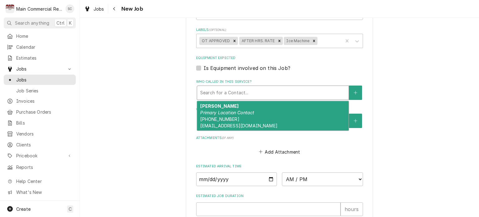
click at [256, 105] on div "Dalton Fitzgerald Primary Location Contact (352) 777-9295 gminverness@bleedblue…" at bounding box center [273, 115] width 152 height 29
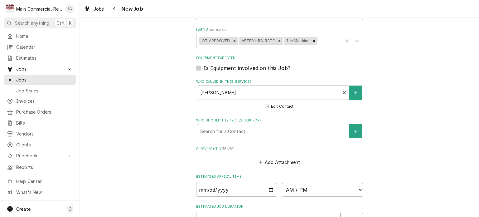
click at [268, 125] on div "Who should the tech(s) ask for?" at bounding box center [272, 130] width 145 height 11
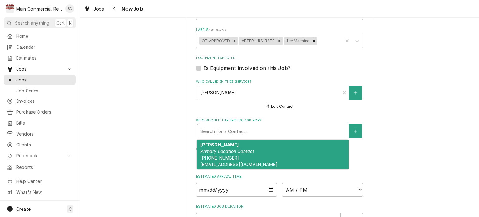
click at [263, 147] on div "Dalton Fitzgerald Primary Location Contact (352) 777-9295 gminverness@bleedblue…" at bounding box center [273, 154] width 152 height 29
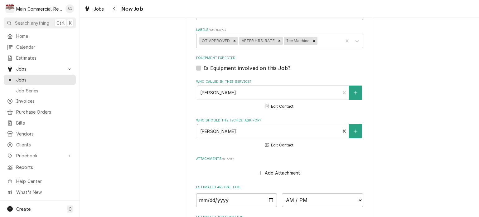
scroll to position [529, 0]
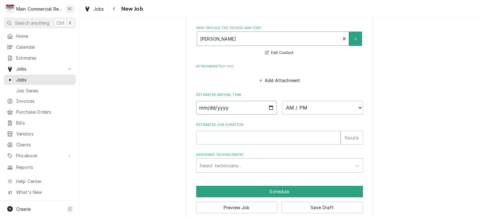
click at [268, 101] on input "Date" at bounding box center [236, 108] width 81 height 14
click at [292, 101] on select "AM / PM 6:00 AM 6:15 AM 6:30 AM 6:45 AM 7:00 AM 7:15 AM 7:30 AM 7:45 AM 8:00 AM…" at bounding box center [322, 108] width 81 height 14
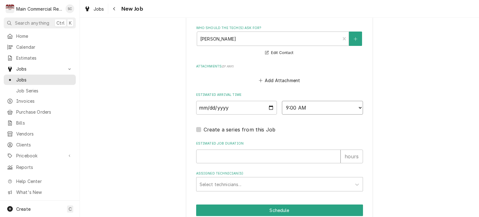
scroll to position [548, 0]
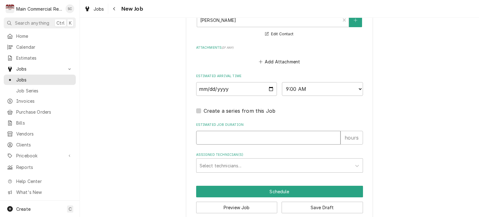
click at [229, 131] on input "Estimated Job Duration" at bounding box center [268, 138] width 145 height 14
click at [244, 160] on div "Assigned Technician(s)" at bounding box center [274, 165] width 149 height 11
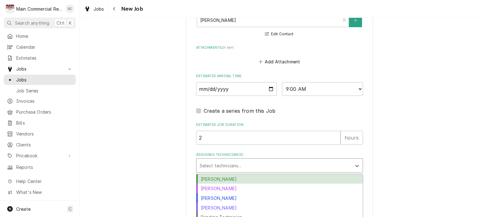
drag, startPoint x: 236, startPoint y: 173, endPoint x: 297, endPoint y: 162, distance: 62.2
click at [236, 174] on div "Caleb Gorton" at bounding box center [280, 179] width 166 height 10
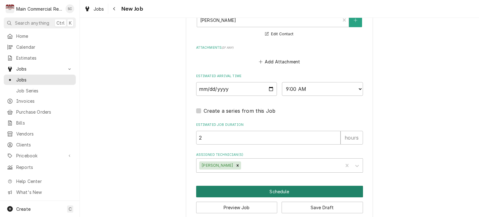
click at [283, 186] on button "Schedule" at bounding box center [279, 192] width 167 height 12
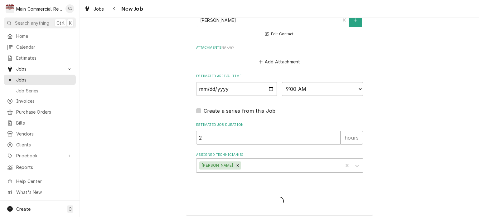
scroll to position [543, 0]
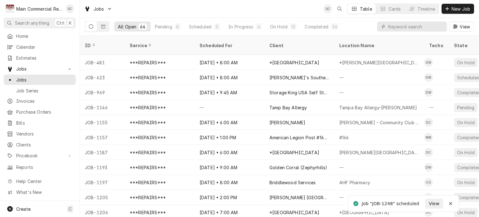
click at [257, 8] on div "Jobs SC Table Cards Timeline New Job" at bounding box center [280, 8] width 400 height 17
click at [160, 27] on div "Pending" at bounding box center [163, 26] width 17 height 7
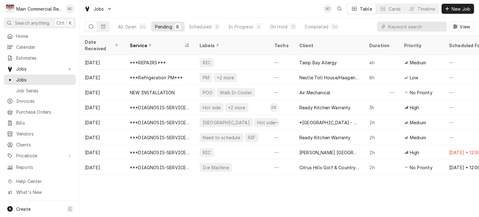
click at [307, 197] on div "Date Received Service Labels Techs Client Duration Priority Scheduled For Locat…" at bounding box center [280, 126] width 400 height 181
click at [308, 186] on div "Date Received Service Labels Techs Client Duration Priority Scheduled For Locat…" at bounding box center [280, 126] width 400 height 181
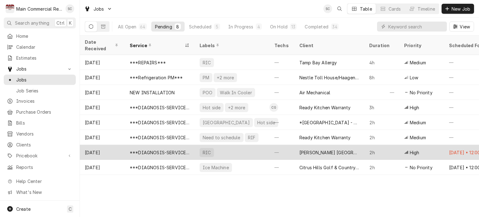
click at [318, 149] on div "[PERSON_NAME] [GEOGRAPHIC_DATA]" at bounding box center [330, 152] width 60 height 7
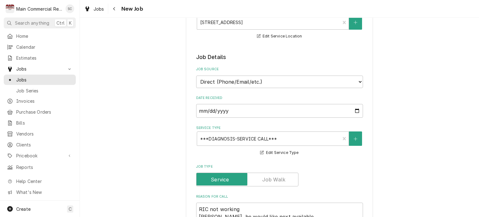
scroll to position [250, 0]
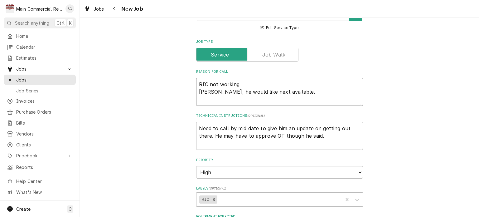
click at [299, 91] on textarea "RIC not working [PERSON_NAME], he would like next available." at bounding box center [279, 92] width 167 height 28
type textarea "x"
type textarea "RIC not working [PERSON_NAME], he would like next available."
type textarea "x"
type textarea "RIC not working [PERSON_NAME], he would like next available. D"
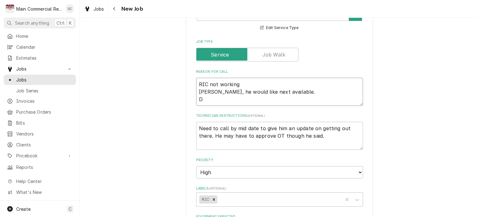
type textarea "x"
type textarea "RIC not working [PERSON_NAME], he would like next available. Da"
type textarea "x"
type textarea "RIC not working [PERSON_NAME], he would like next available. Dav"
type textarea "x"
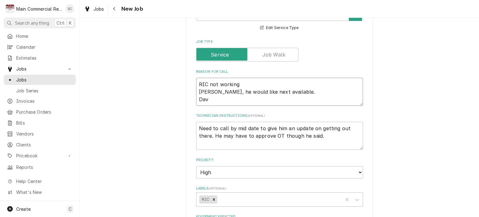
type textarea "RIC not working [PERSON_NAME], he would like next available. Davi"
type textarea "x"
type textarea "RIC not working [PERSON_NAME], he would like next available. [PERSON_NAME]"
type textarea "x"
type textarea "RIC not working [PERSON_NAME], he would like next available. [PERSON_NAME]"
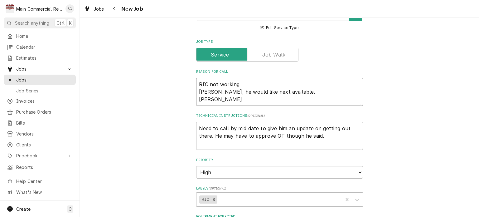
type textarea "x"
type textarea "RIC not working [PERSON_NAME], he would like next available. [PERSON_NAME]"
type textarea "x"
type textarea "RIC not working [PERSON_NAME], he would like next available. [PERSON_NAME]"
type textarea "x"
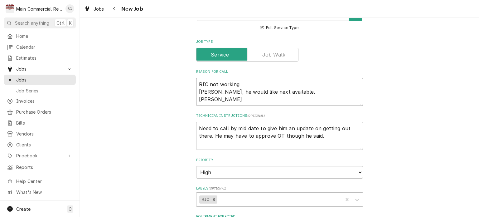
type textarea "RIC not working [PERSON_NAME], he would like next available. [PERSON_NAME] app"
type textarea "x"
type textarea "RIC not working [PERSON_NAME], he would like next available. [PERSON_NAME] appr"
type textarea "x"
type textarea "RIC not working [PERSON_NAME], he would like next available. [PERSON_NAME]"
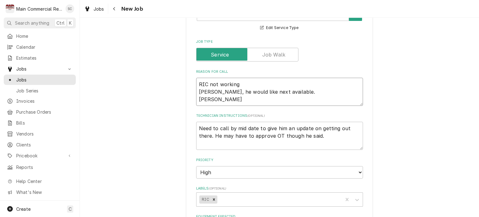
type textarea "x"
type textarea "RIC not working [PERSON_NAME], he would like next available. [PERSON_NAME]"
type textarea "x"
type textarea "RIC not working [PERSON_NAME], he would like next available. [PERSON_NAME] appr…"
type textarea "x"
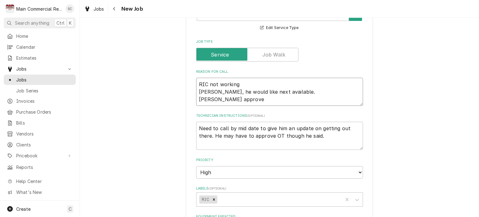
type textarea "RIC not working [PERSON_NAME], he would like next available. [PERSON_NAME] appr…"
type textarea "x"
type textarea "RIC not working [PERSON_NAME], he would like next available. [PERSON_NAME] appr…"
type textarea "x"
type textarea "RIC not working [PERSON_NAME], he would like next available. [PERSON_NAME] appr…"
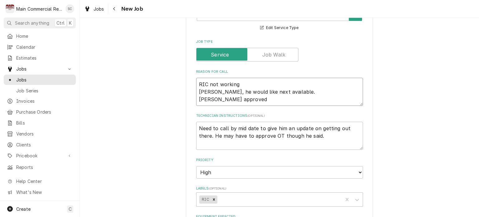
type textarea "x"
type textarea "RIC not working [PERSON_NAME], he would like next available. [PERSON_NAME] appr…"
type textarea "x"
type textarea "RIC not working [PERSON_NAME], he would like next available. [PERSON_NAME] appr…"
type textarea "x"
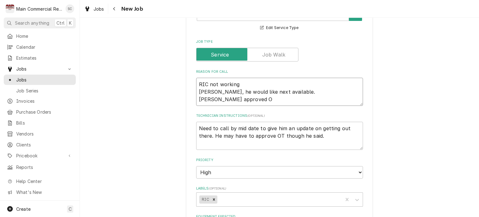
type textarea "RIC not working [PERSON_NAME], he would like next available. [PERSON_NAME] appr…"
type textarea "x"
type textarea "RIC not working [PERSON_NAME], he would like next available. [PERSON_NAME] appr…"
type textarea "x"
type textarea "RIC not working [PERSON_NAME], he would like next available. [PERSON_NAME] appr…"
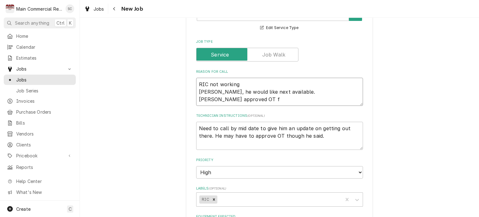
type textarea "x"
type textarea "RIC not working [PERSON_NAME], he would like next available. [PERSON_NAME] appr…"
type textarea "x"
type textarea "RIC not working [PERSON_NAME], he would like next available. [PERSON_NAME] appr…"
type textarea "x"
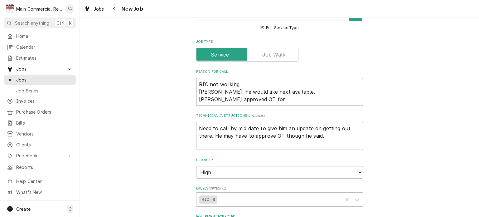
type textarea "RIC not working [PERSON_NAME], he would like next available. [PERSON_NAME] appr…"
type textarea "x"
type textarea "RIC not working [PERSON_NAME], he would like next available. [PERSON_NAME] appr…"
type textarea "x"
type textarea "RIC not working [PERSON_NAME], he would like next available. [PERSON_NAME] appr…"
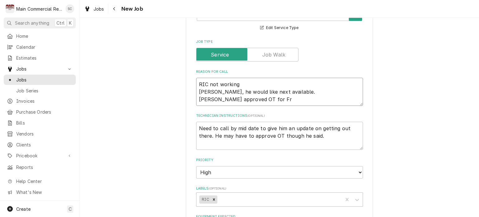
type textarea "x"
type textarea "RIC not working [PERSON_NAME], he would like next available. [PERSON_NAME] appr…"
type textarea "x"
type textarea "RIC not working [PERSON_NAME], he would like next available. [PERSON_NAME] appr…"
type textarea "x"
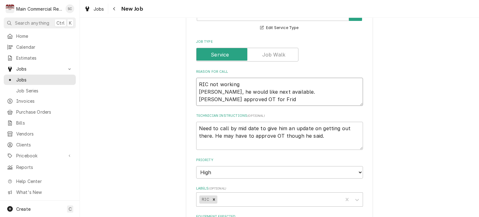
type textarea "RIC not working [PERSON_NAME], he would like next available. [PERSON_NAME] appr…"
type textarea "x"
type textarea "RIC not working [PERSON_NAME], he would like next available. [PERSON_NAME] appr…"
type textarea "x"
type textarea "RIC not working [PERSON_NAME], he would like next available. [PERSON_NAME] appr…"
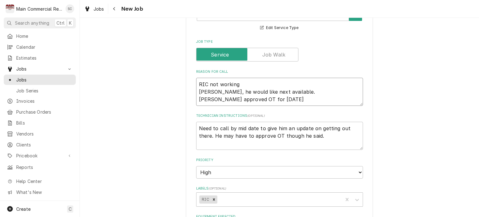
type textarea "x"
type textarea "RIC not working [PERSON_NAME], he would like next available. [PERSON_NAME] appr…"
type textarea "x"
type textarea "RIC not working [PERSON_NAME], he would like next available. [PERSON_NAME] appr…"
type textarea "x"
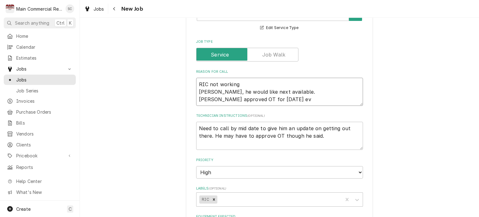
type textarea "RIC not working [PERSON_NAME], he would like next available. [PERSON_NAME] appr…"
type textarea "x"
type textarea "RIC not working [PERSON_NAME], he would like next available. [PERSON_NAME] appr…"
type textarea "x"
type textarea "RIC not working [PERSON_NAME], he would like next available. [PERSON_NAME] appr…"
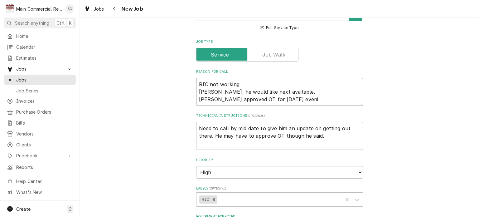
type textarea "x"
type textarea "RIC not working [PERSON_NAME], he would like next available. [PERSON_NAME] appr…"
type textarea "x"
type textarea "RIC not working [PERSON_NAME], he would like next available. [PERSON_NAME] appr…"
type textarea "x"
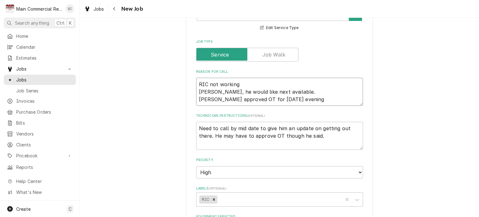
type textarea "RIC not working [PERSON_NAME], he would like next available. [PERSON_NAME] appr…"
type textarea "x"
type textarea "RIC not working [PERSON_NAME], he would like next available. [PERSON_NAME] appr…"
type textarea "x"
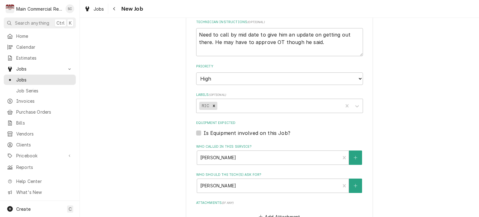
type textarea "RIC not working [PERSON_NAME], he would like next available. [PERSON_NAME] appr…"
drag, startPoint x: 325, startPoint y: 44, endPoint x: 191, endPoint y: 28, distance: 134.5
click at [191, 28] on div "Use the fields below to edit this job: Client Details Client Mease Dunedin Hosp…" at bounding box center [279, 40] width 187 height 706
type textarea "x"
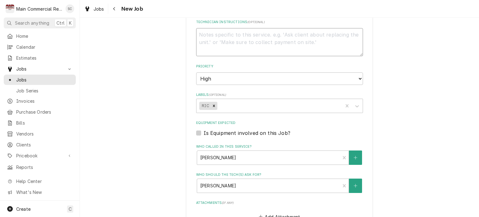
type textarea "x"
type textarea "A"
type textarea "x"
type textarea "Ap"
type textarea "x"
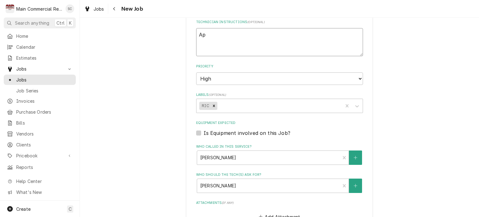
type textarea "App"
type textarea "x"
type textarea "Appr"
type textarea "x"
type textarea "Appro"
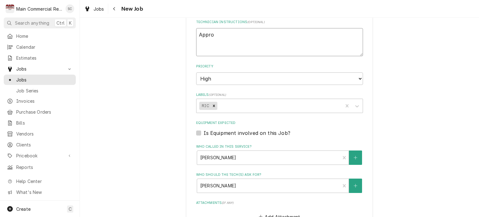
type textarea "x"
type textarea "Approv"
type textarea "x"
type textarea "Approve"
type textarea "x"
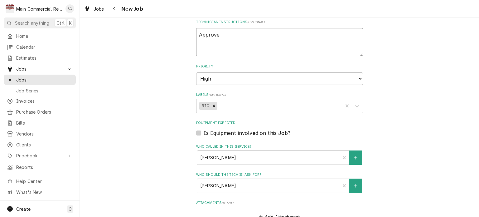
type textarea "Approved"
type textarea "x"
type textarea "Approved"
type textarea "x"
type textarea "Approved f"
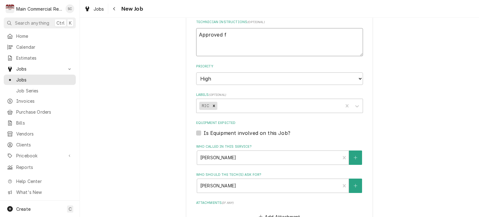
type textarea "x"
type textarea "Approved fo"
type textarea "x"
type textarea "Approved fo"
type textarea "x"
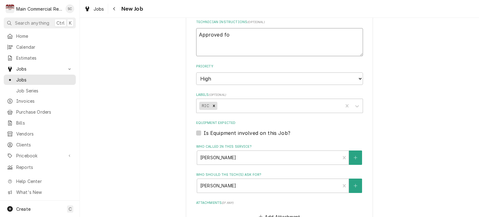
type textarea "Approved fo"
type textarea "x"
type textarea "Approved for"
type textarea "x"
type textarea "Approved for"
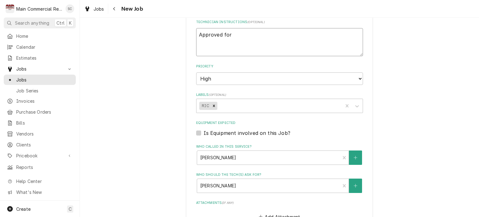
type textarea "x"
type textarea "Approved for O"
type textarea "x"
type textarea "Approved for OT"
type textarea "x"
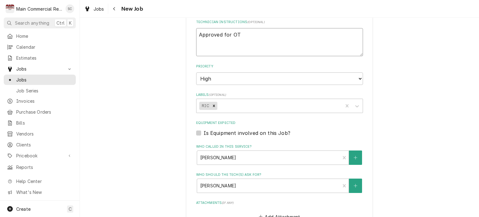
type textarea "Approved for OT"
type textarea "x"
type textarea "Approved for OT f"
type textarea "x"
type textarea "Approved for OT"
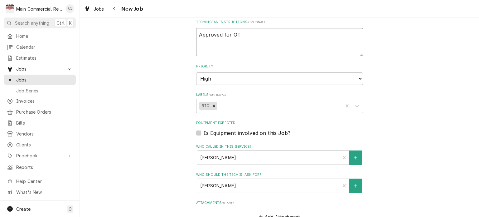
type textarea "x"
type textarea "Approved for OT R"
type textarea "x"
type textarea "Approved for OT"
type textarea "x"
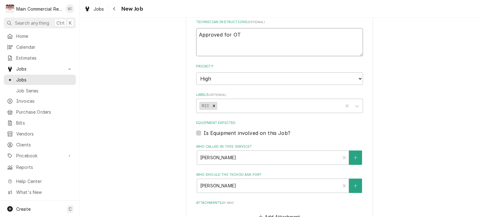
type textarea "Approved for OT F"
type textarea "x"
type textarea "Approved for OT Fr"
type textarea "x"
type textarea "Approved for OT Fri"
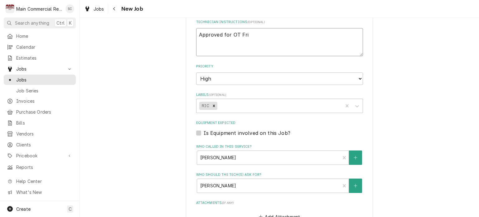
type textarea "x"
type textarea "Approved for OT Frid"
type textarea "x"
type textarea "Approved for OT Frida"
type textarea "x"
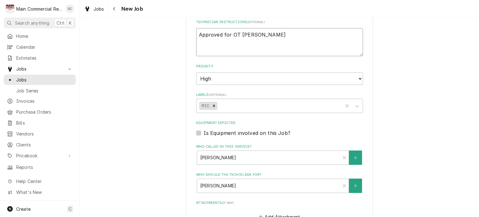
type textarea "Approved for OT Friday"
type textarea "x"
type textarea "Approved for OT Friday"
type textarea "x"
type textarea "Approved for OT Friday e"
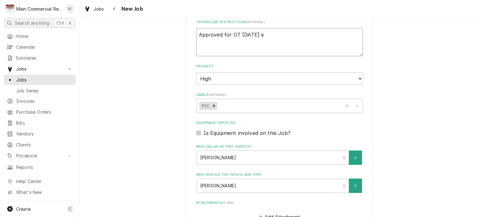
type textarea "x"
type textarea "Approved for OT Friday ev"
type textarea "x"
type textarea "Approved for OT Friday eve"
type textarea "x"
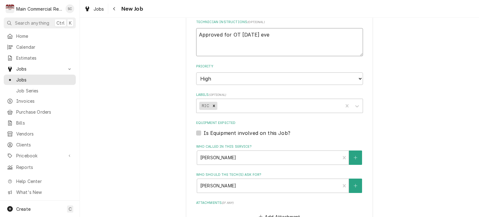
type textarea "Approved for OT Friday even"
type textarea "x"
type textarea "Approved for OT Friday eveni"
type textarea "x"
type textarea "Approved for OT Friday evenin"
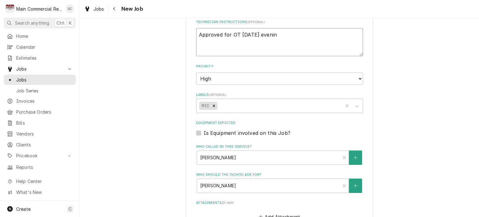
type textarea "x"
type textarea "Approved for OT Friday evening"
type textarea "x"
type textarea "Approved for OT Friday evening."
type textarea "x"
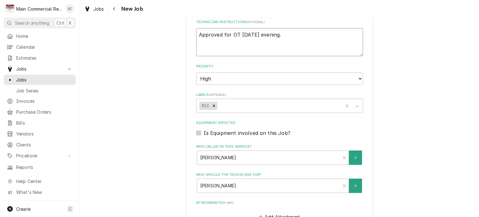
type textarea "Approved for OT Friday evening."
type textarea "x"
type textarea "Approved for OT Friday evening."
click at [244, 100] on div "Labels" at bounding box center [279, 105] width 121 height 11
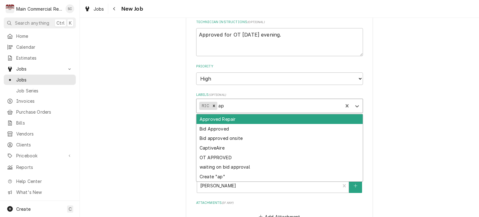
type input "a"
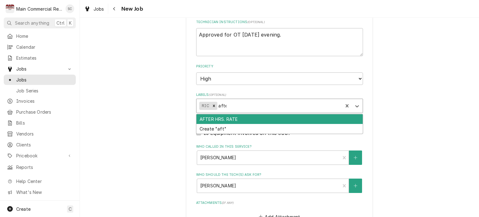
type input "after"
click at [258, 118] on div "AFTER HRS. RATE" at bounding box center [280, 119] width 166 height 10
type textarea "x"
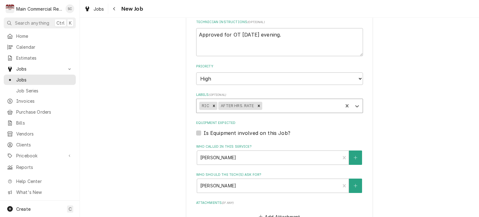
type textarea "x"
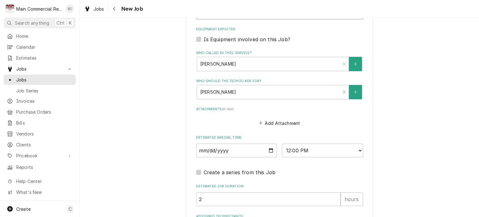
scroll to position [499, 0]
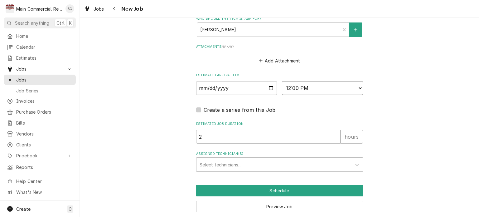
click at [290, 87] on select "AM / PM 6:00 AM 6:15 AM 6:30 AM 6:45 AM 7:00 AM 7:15 AM 7:30 AM 7:45 AM 8:00 AM…" at bounding box center [322, 88] width 81 height 14
select select "17:00:00"
click at [282, 81] on select "AM / PM 6:00 AM 6:15 AM 6:30 AM 6:45 AM 7:00 AM 7:15 AM 7:30 AM 7:45 AM 8:00 AM…" at bounding box center [322, 88] width 81 height 14
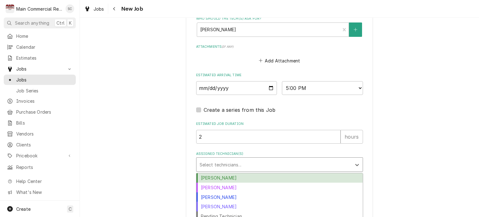
click at [221, 160] on div "Assigned Technician(s)" at bounding box center [274, 164] width 149 height 11
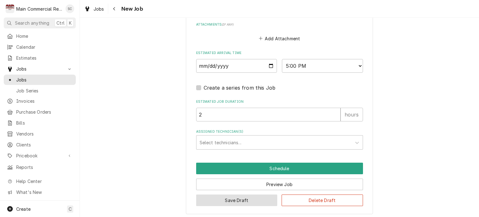
click at [245, 199] on button "Save Draft" at bounding box center [236, 200] width 81 height 12
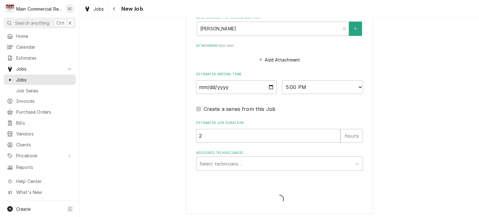
type textarea "x"
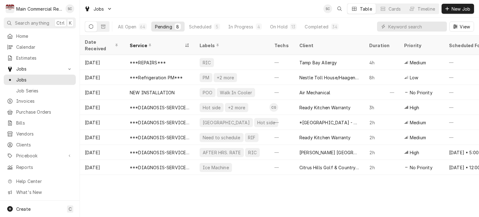
click at [303, 193] on div "Date Received Service Labels Techs Client Duration Priority Scheduled For Locat…" at bounding box center [280, 126] width 400 height 181
click at [408, 193] on div "Date Received Service Labels Techs Client Duration Priority Scheduled For Locat…" at bounding box center [280, 126] width 400 height 181
click at [194, 183] on div "Date Received Service Labels Techs Client Duration Priority Scheduled For Locat…" at bounding box center [280, 126] width 400 height 181
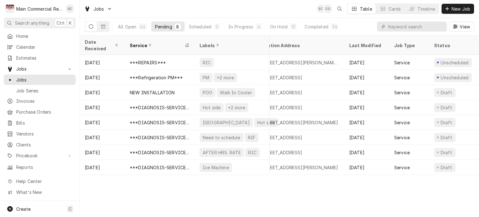
click at [270, 194] on div "Date Received Service Labels Techs Client Duration Priority Scheduled For Locat…" at bounding box center [280, 126] width 400 height 181
click at [195, 26] on div "Scheduled" at bounding box center [200, 26] width 22 height 7
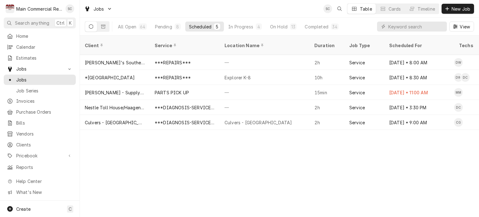
click at [293, 150] on div "Client Service Location Name Duration Job Type Scheduled For Techs Status Label…" at bounding box center [280, 126] width 400 height 181
click at [338, 147] on div "Client Service Location Name Duration Job Type Scheduled For Techs Status Label…" at bounding box center [280, 126] width 400 height 181
click at [120, 162] on div "Client Service Location Name Duration Job Type Scheduled For Techs Status Label…" at bounding box center [280, 126] width 400 height 181
click at [333, 172] on div "Client Service Location Name Duration Job Type Scheduled For Techs Status Label…" at bounding box center [280, 126] width 400 height 181
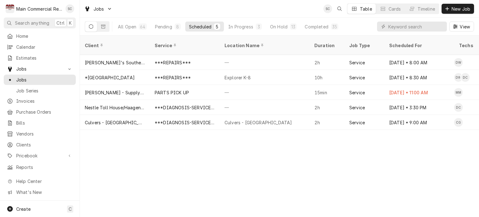
click at [353, 157] on div "Client Service Location Name Duration Job Type Scheduled For Techs Status Label…" at bounding box center [280, 126] width 400 height 181
click at [254, 147] on div "Client Service Location Name Duration Job Type Scheduled For Techs Status Label…" at bounding box center [280, 126] width 400 height 181
click at [257, 149] on div "Client Service Location Name Duration Job Type Scheduled For Techs Status Label…" at bounding box center [280, 126] width 400 height 181
drag, startPoint x: 265, startPoint y: 165, endPoint x: 268, endPoint y: 167, distance: 4.0
click at [265, 165] on div "Client Service Location Name Duration Job Type Scheduled For Techs Status Label…" at bounding box center [280, 126] width 400 height 181
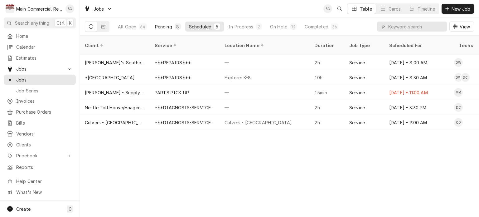
click at [165, 27] on div "Pending" at bounding box center [163, 26] width 17 height 7
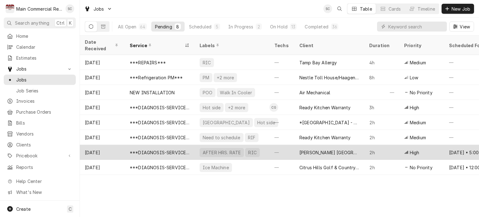
click at [265, 145] on div "AFTER HRS. RATE RIC" at bounding box center [232, 152] width 75 height 15
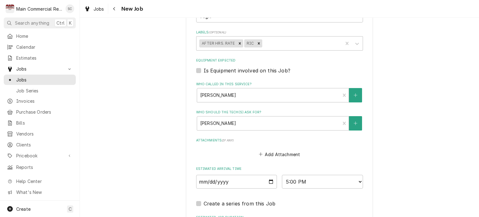
scroll to position [522, 0]
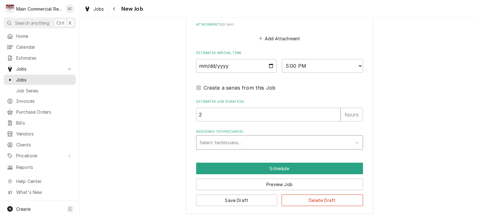
click at [246, 142] on div "Assigned Technician(s)" at bounding box center [274, 142] width 149 height 11
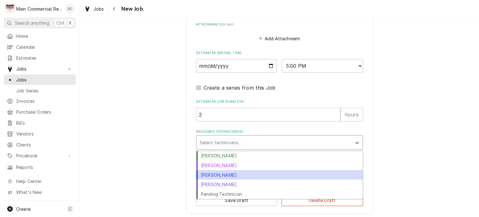
click at [239, 174] on div "[PERSON_NAME]" at bounding box center [280, 175] width 166 height 10
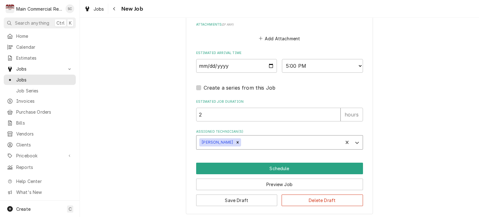
type textarea "x"
click at [309, 63] on select "AM / PM 6:00 AM 6:15 AM 6:30 AM 6:45 AM 7:00 AM 7:15 AM 7:30 AM 7:45 AM 8:00 AM…" at bounding box center [322, 66] width 81 height 14
select select "18:00:00"
click at [282, 59] on select "AM / PM 6:00 AM 6:15 AM 6:30 AM 6:45 AM 7:00 AM 7:15 AM 7:30 AM 7:45 AM 8:00 AM…" at bounding box center [322, 66] width 81 height 14
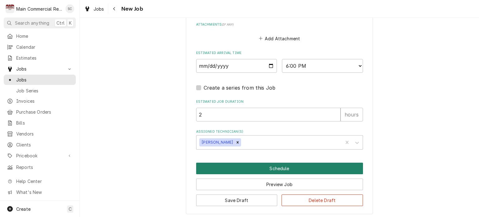
click at [292, 166] on button "Schedule" at bounding box center [279, 169] width 167 height 12
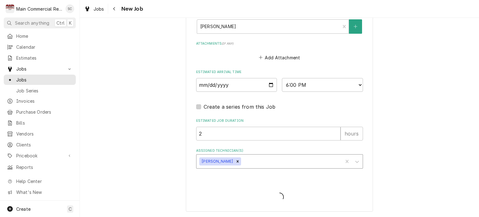
scroll to position [500, 0]
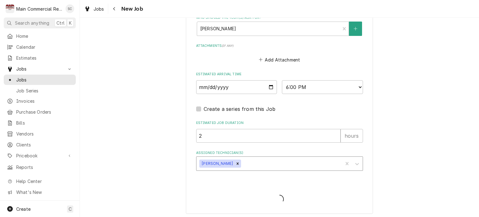
type textarea "x"
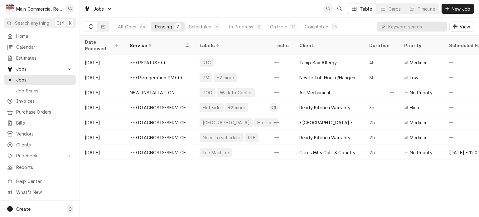
click at [337, 192] on div "Date Received Service Labels Techs Client Duration Priority Scheduled For Locat…" at bounding box center [280, 126] width 400 height 181
click at [331, 185] on div "Date Received Service Labels Techs Client Duration Priority Scheduled For Locat…" at bounding box center [280, 126] width 400 height 181
click at [331, 186] on div "Date Received Service Labels Techs Client Duration Priority Scheduled For Locat…" at bounding box center [280, 126] width 400 height 181
click at [294, 189] on div "Date Received Service Labels Techs Client Duration Priority Scheduled For Locat…" at bounding box center [280, 126] width 400 height 181
